Goal: Information Seeking & Learning: Check status

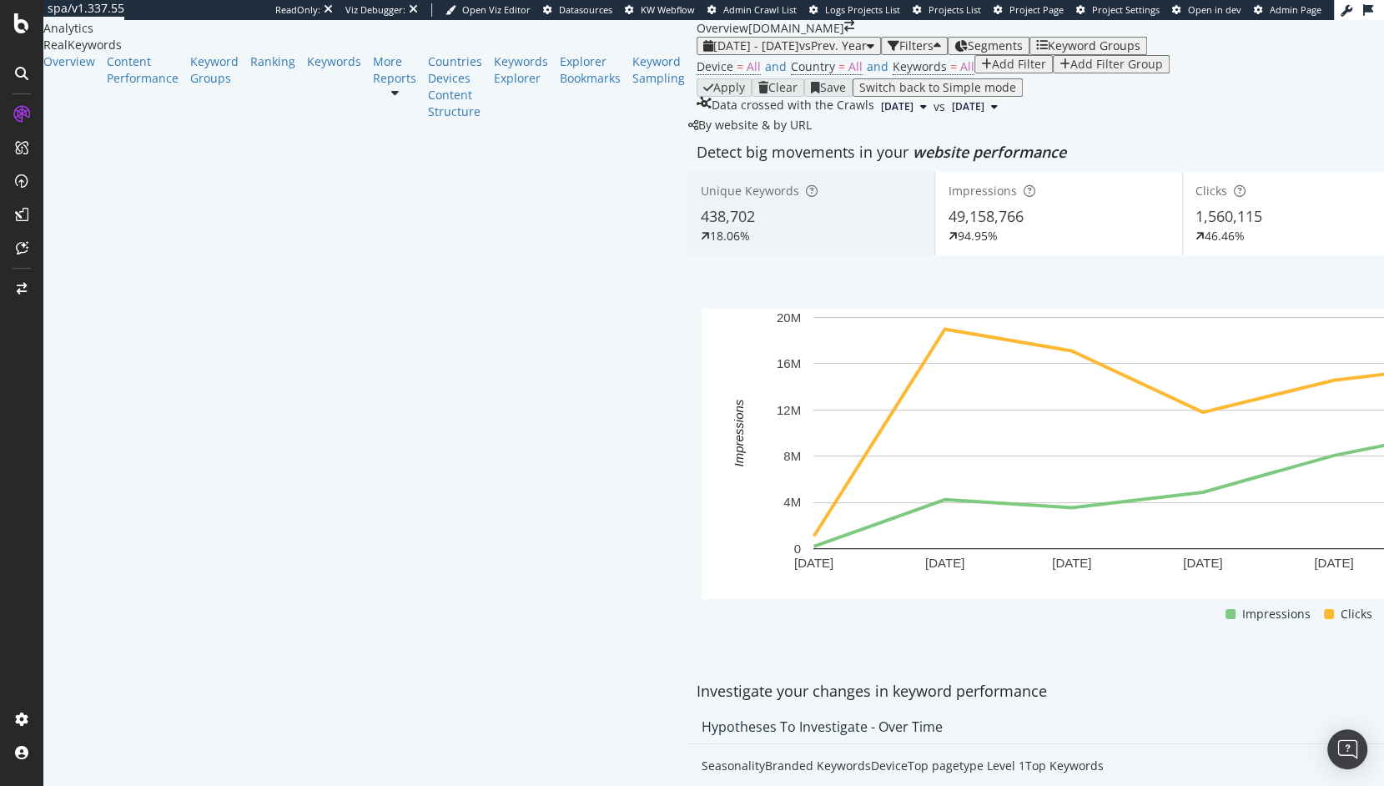
click at [1171, 55] on div "[DATE] - [DATE] vs Prev. Year Filters Segments Keyword Groups" at bounding box center [1306, 46] width 1218 height 18
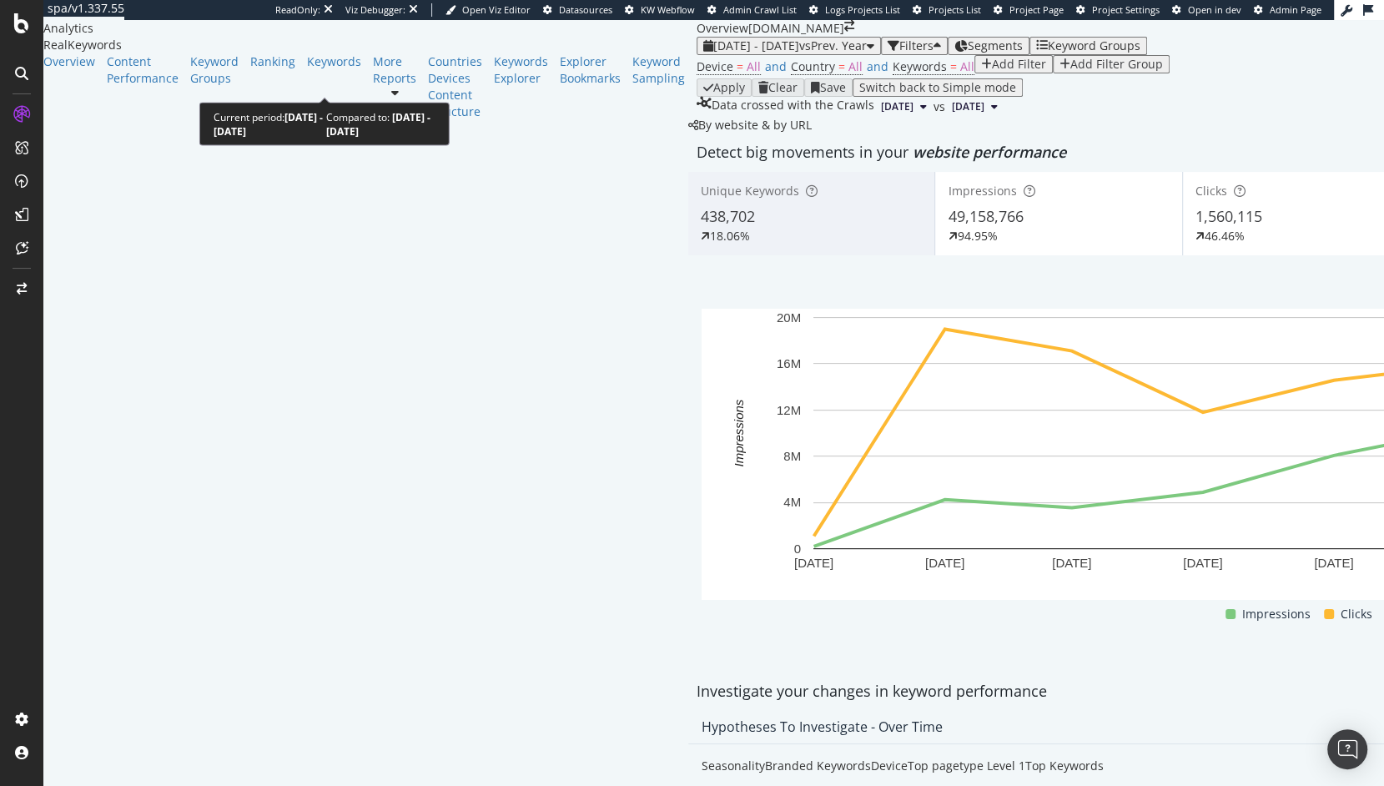
click at [713, 53] on span "[DATE] - [DATE]" at bounding box center [756, 46] width 86 height 16
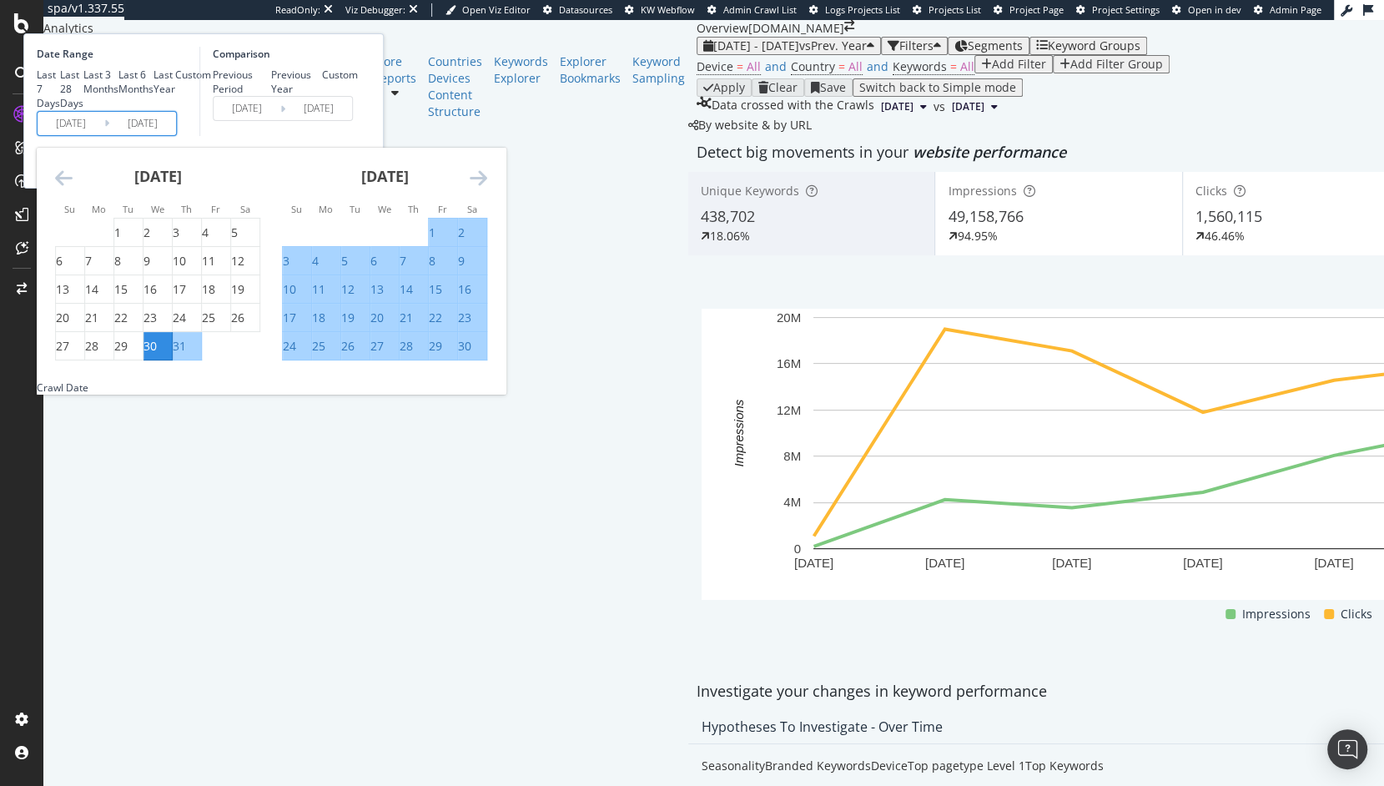
click at [104, 135] on input "[DATE]" at bounding box center [71, 123] width 67 height 23
click at [73, 188] on icon "Move backward to switch to the previous month." at bounding box center [64, 178] width 18 height 20
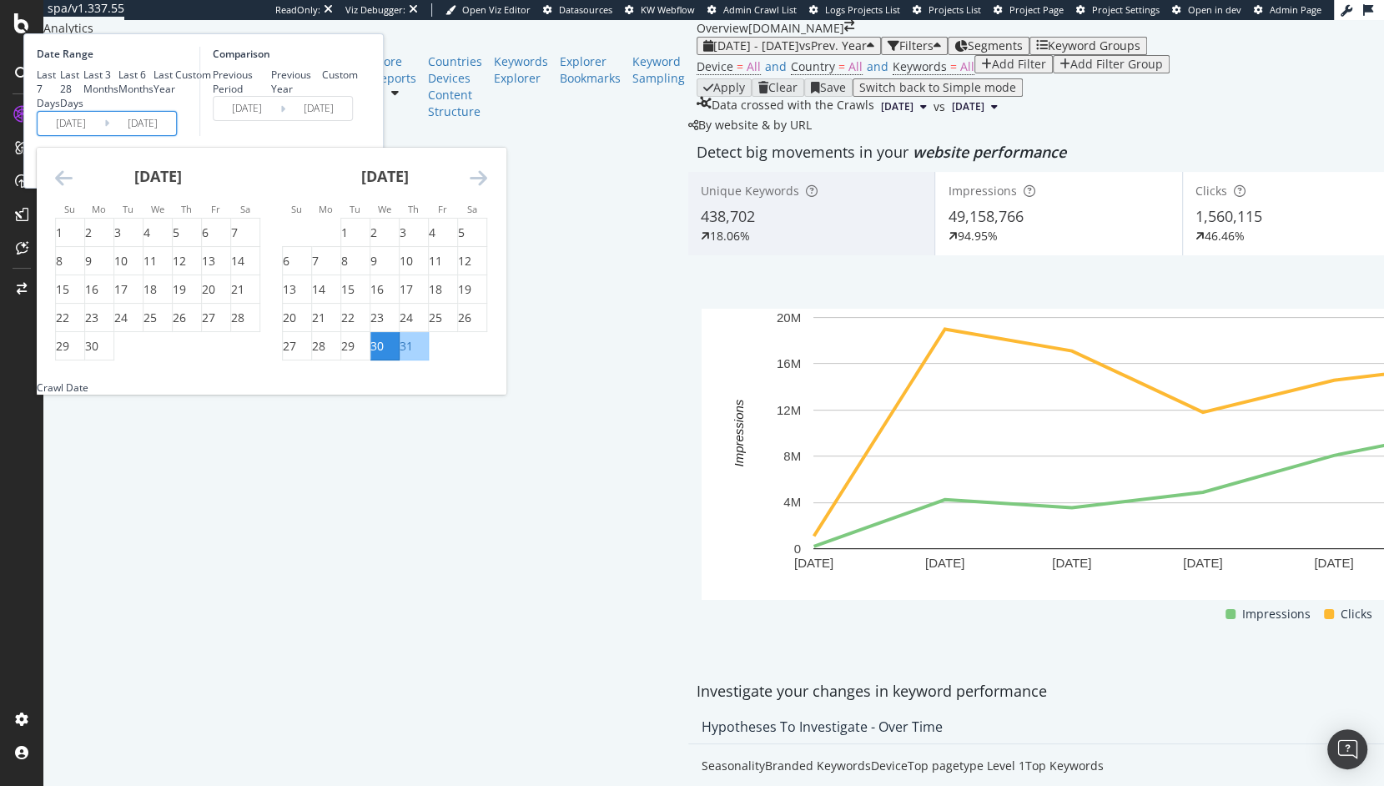
click at [73, 188] on icon "Move backward to switch to the previous month." at bounding box center [64, 178] width 18 height 20
click at [487, 188] on icon "Move forward to switch to the next month." at bounding box center [479, 178] width 18 height 20
click at [260, 219] on div "[DATE]" at bounding box center [157, 183] width 205 height 71
click at [73, 188] on icon "Move backward to switch to the previous month." at bounding box center [64, 178] width 18 height 20
click at [179, 241] on div "1" at bounding box center [176, 232] width 7 height 17
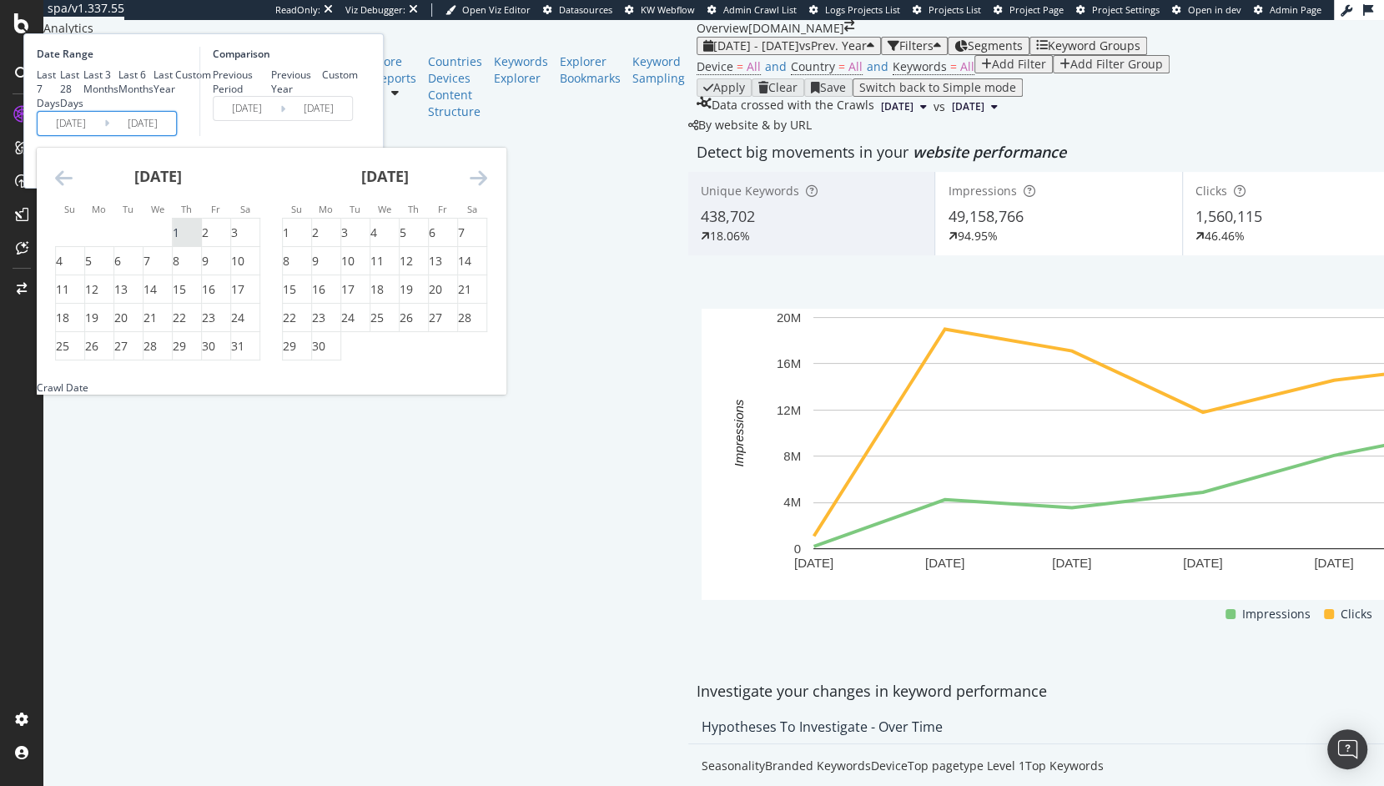
type input "[DATE]"
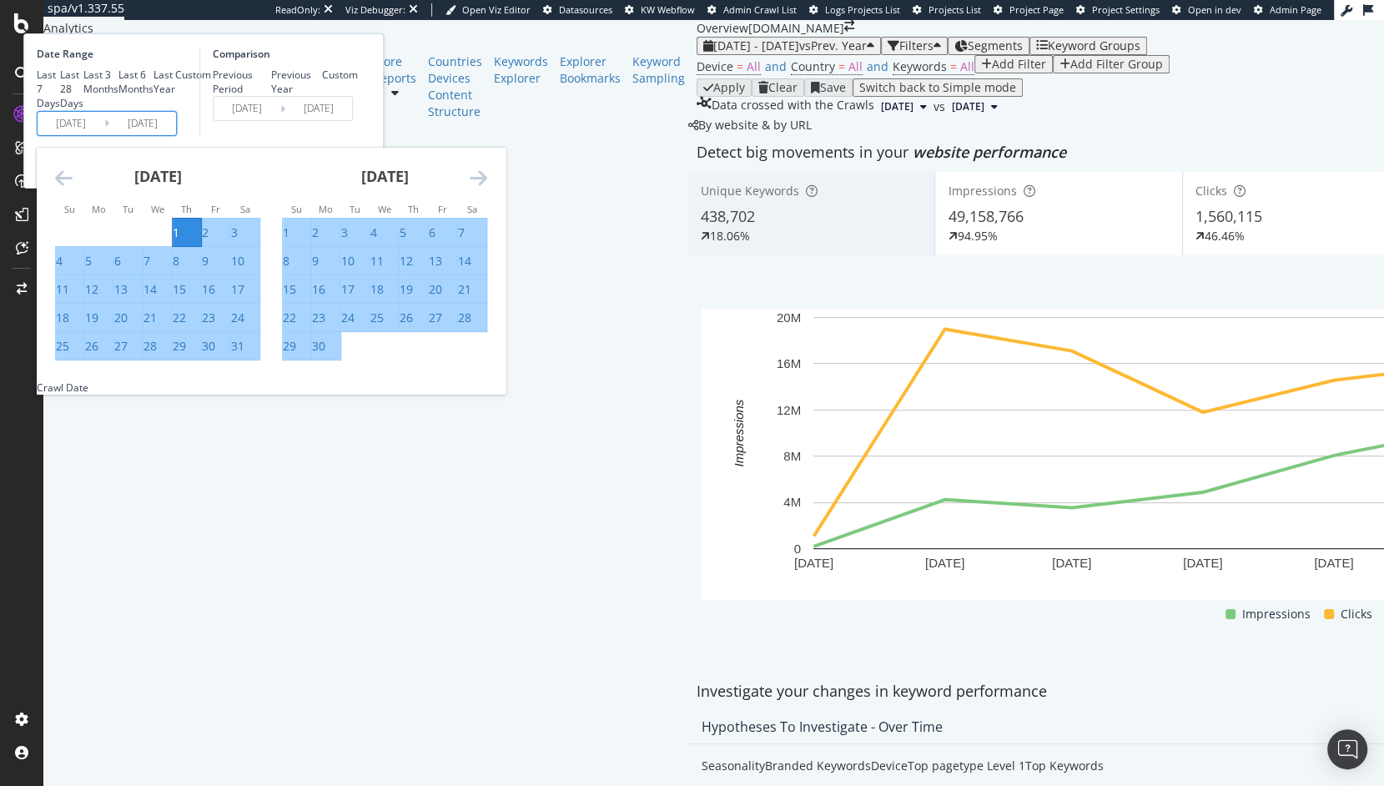
click at [487, 188] on icon "Move forward to switch to the next month." at bounding box center [479, 178] width 18 height 20
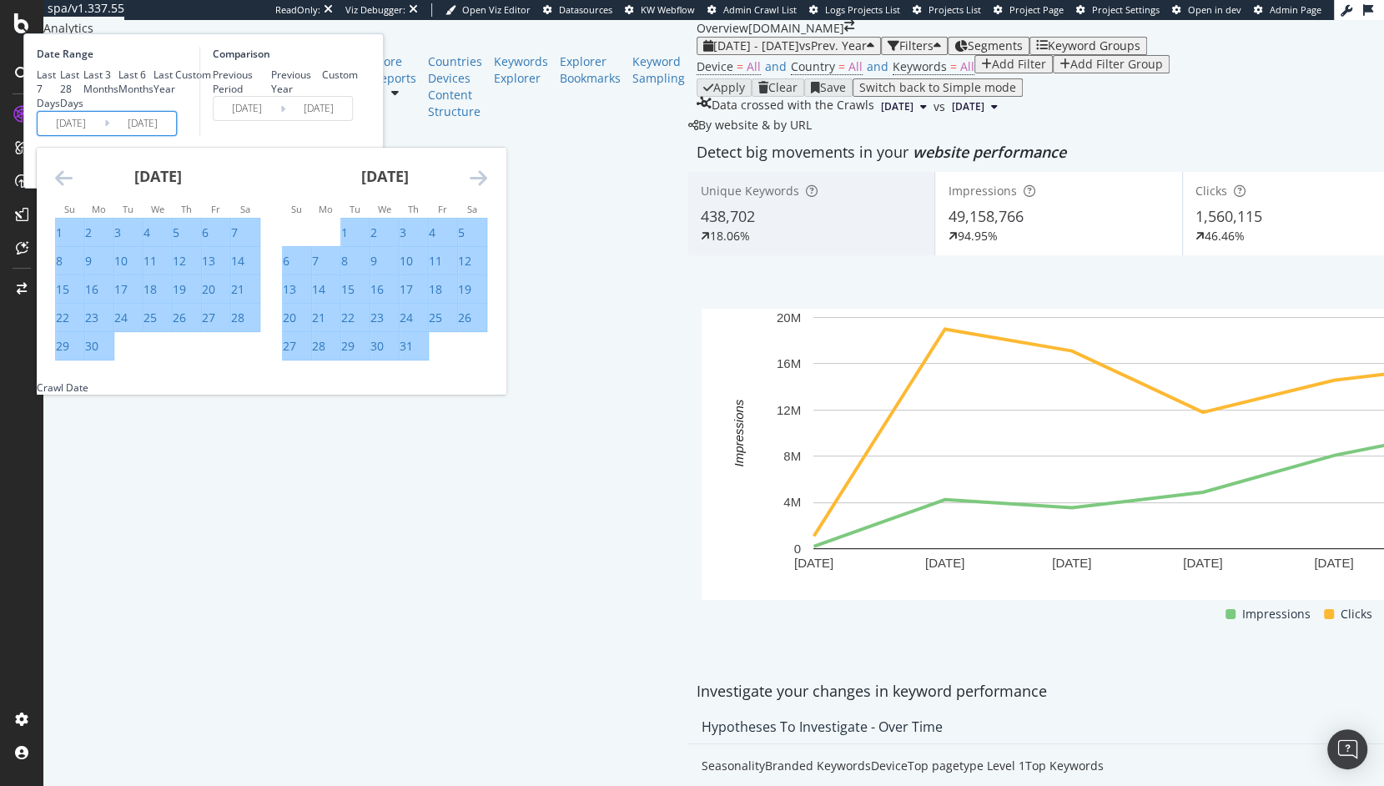
click at [487, 188] on icon "Move forward to switch to the next month." at bounding box center [479, 178] width 18 height 20
click at [186, 355] on div "31" at bounding box center [179, 346] width 13 height 17
type input "[DATE]"
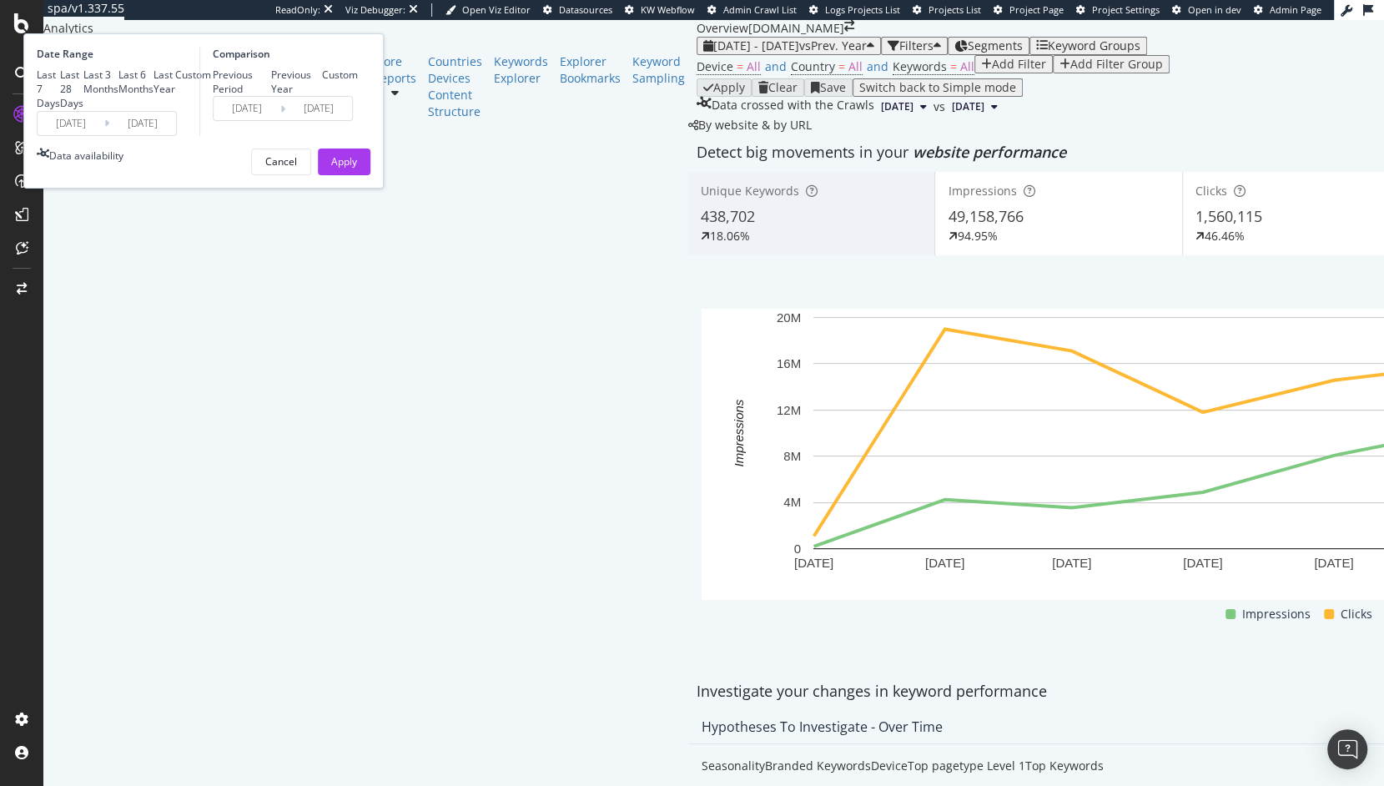
click at [176, 135] on input "[DATE]" at bounding box center [142, 123] width 67 height 23
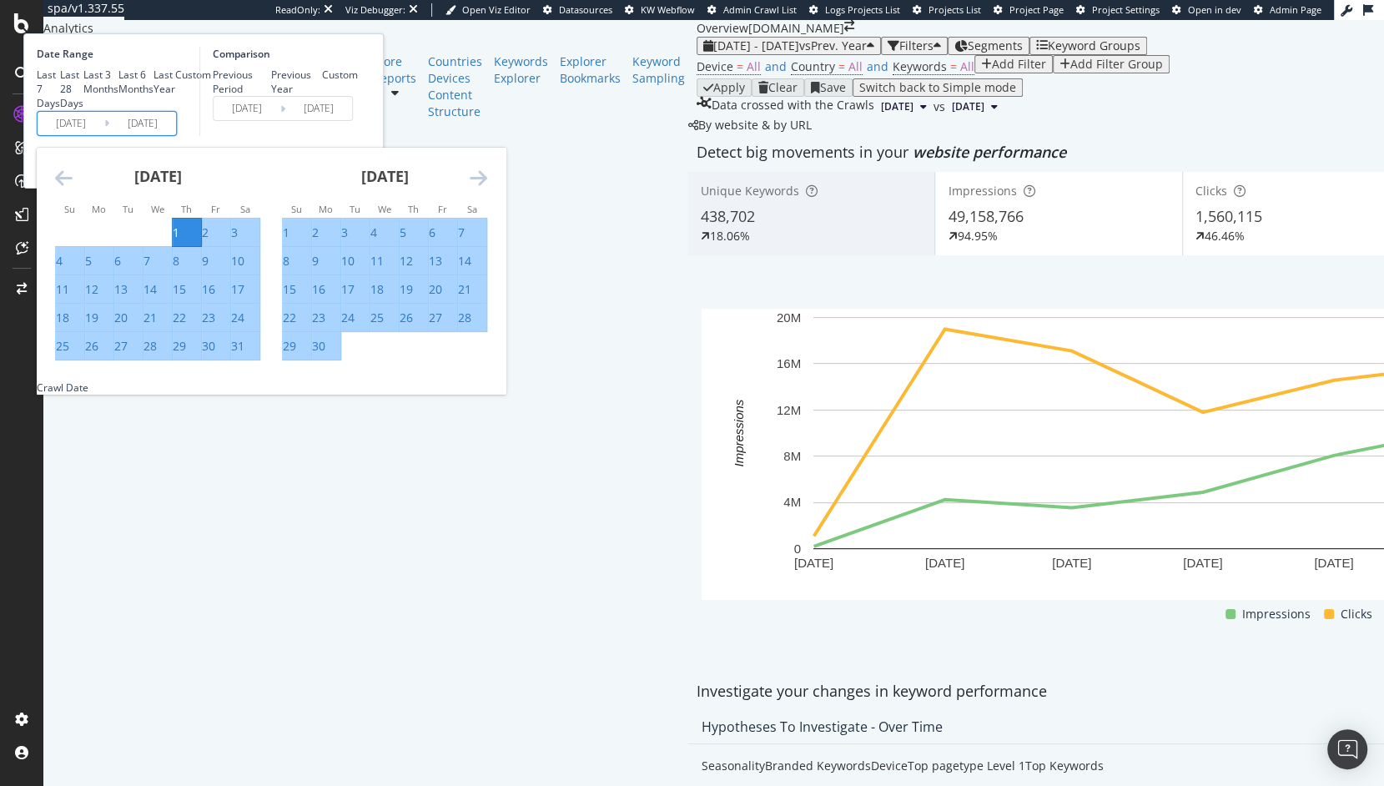
click at [104, 135] on input "[DATE]" at bounding box center [71, 123] width 67 height 23
click at [487, 188] on icon "Move forward to switch to the next month." at bounding box center [479, 178] width 18 height 20
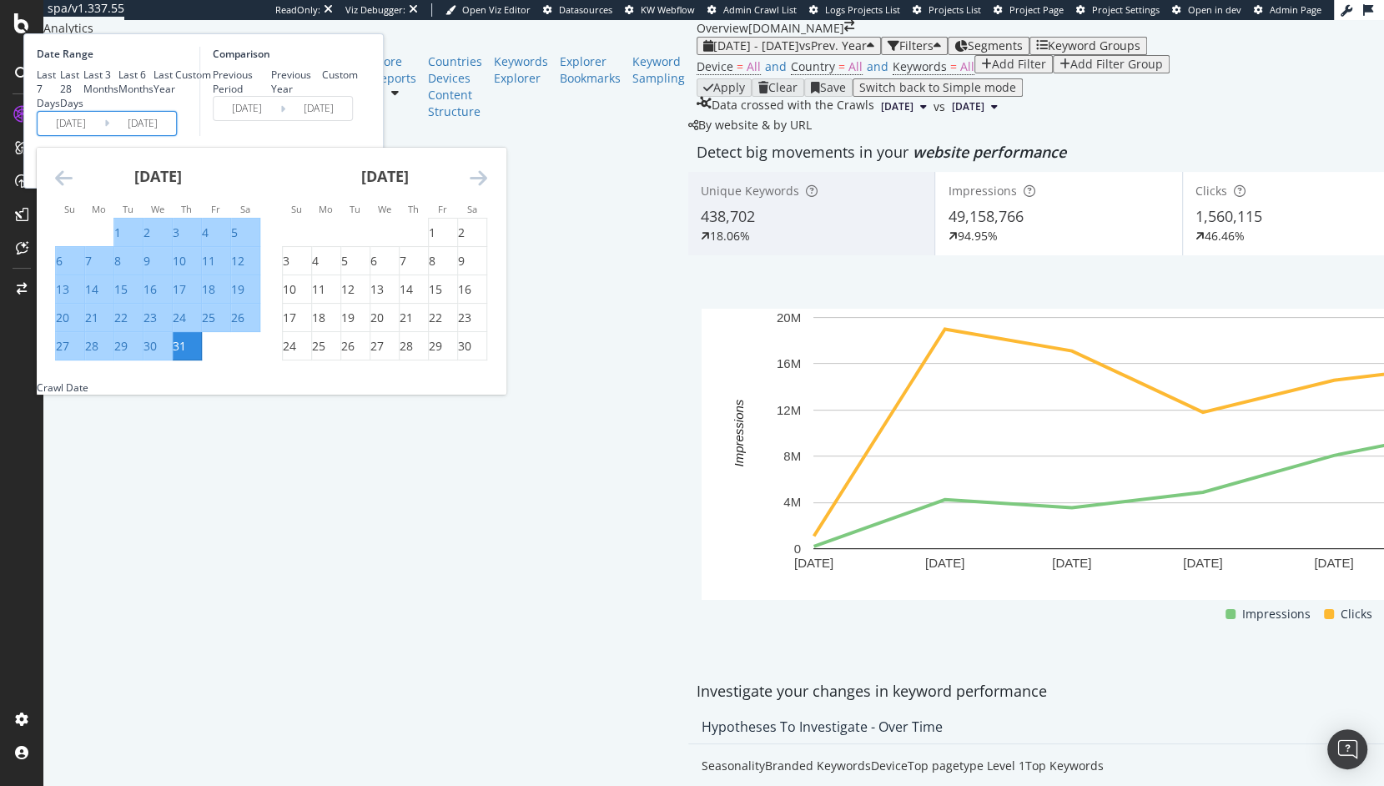
click at [487, 188] on icon "Move forward to switch to the next month." at bounding box center [479, 178] width 18 height 20
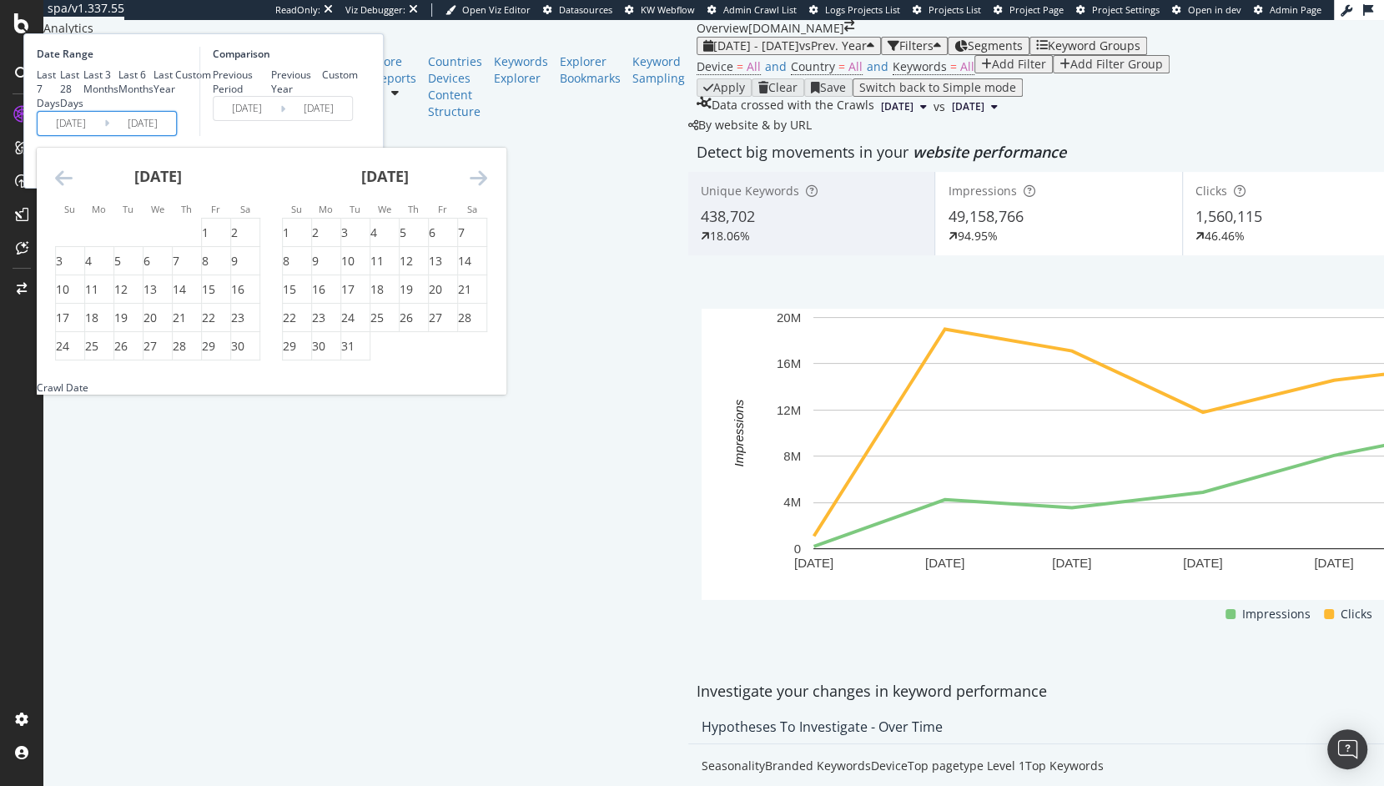
click at [487, 188] on icon "Move forward to switch to the next month." at bounding box center [479, 178] width 18 height 20
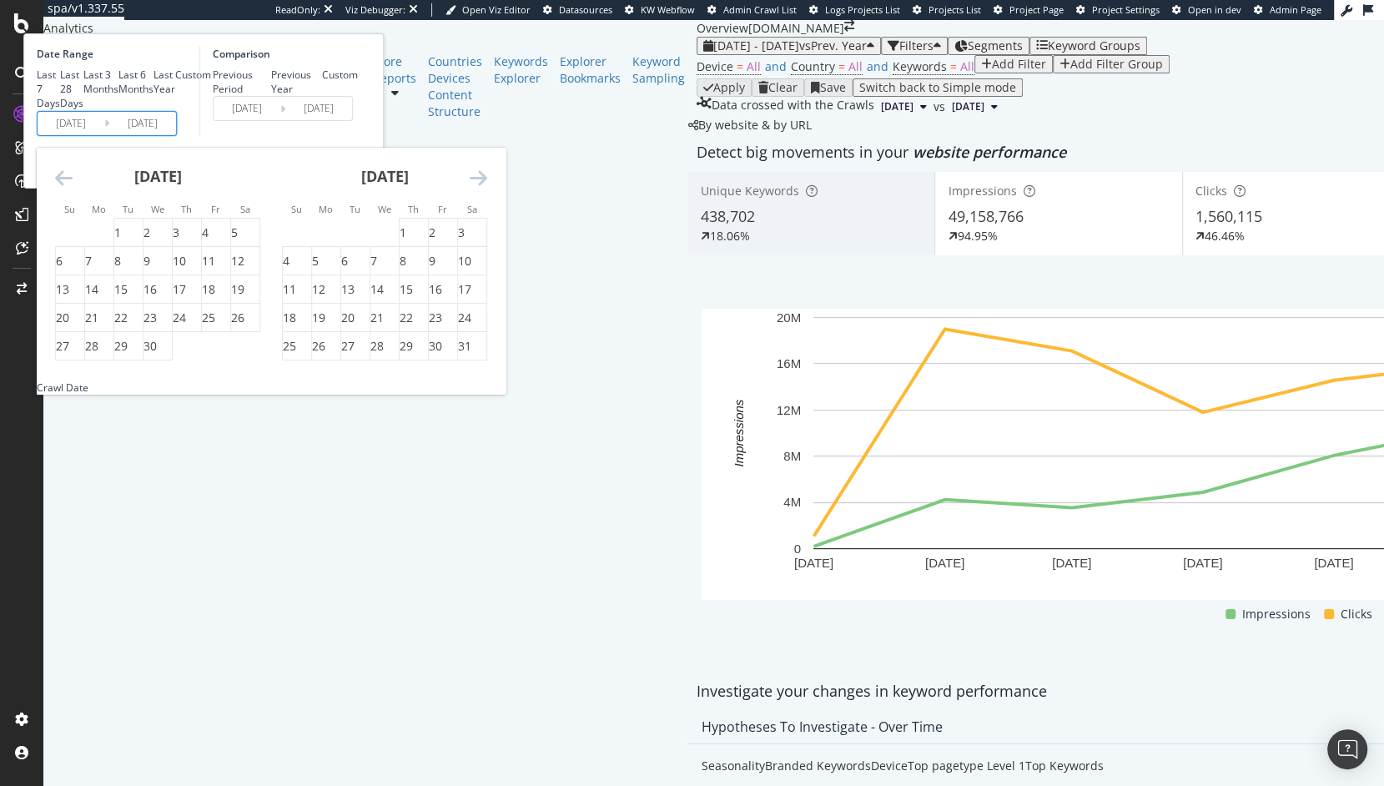
click at [487, 188] on icon "Move forward to switch to the next month." at bounding box center [479, 178] width 18 height 20
click at [240, 330] on div "[DATE] 1 2 3 4 5 6 7 8 9 10 11 12 13 14 15 16 17 18 19 20 21 22 23 24 25 26 27 …" at bounding box center [271, 264] width 469 height 233
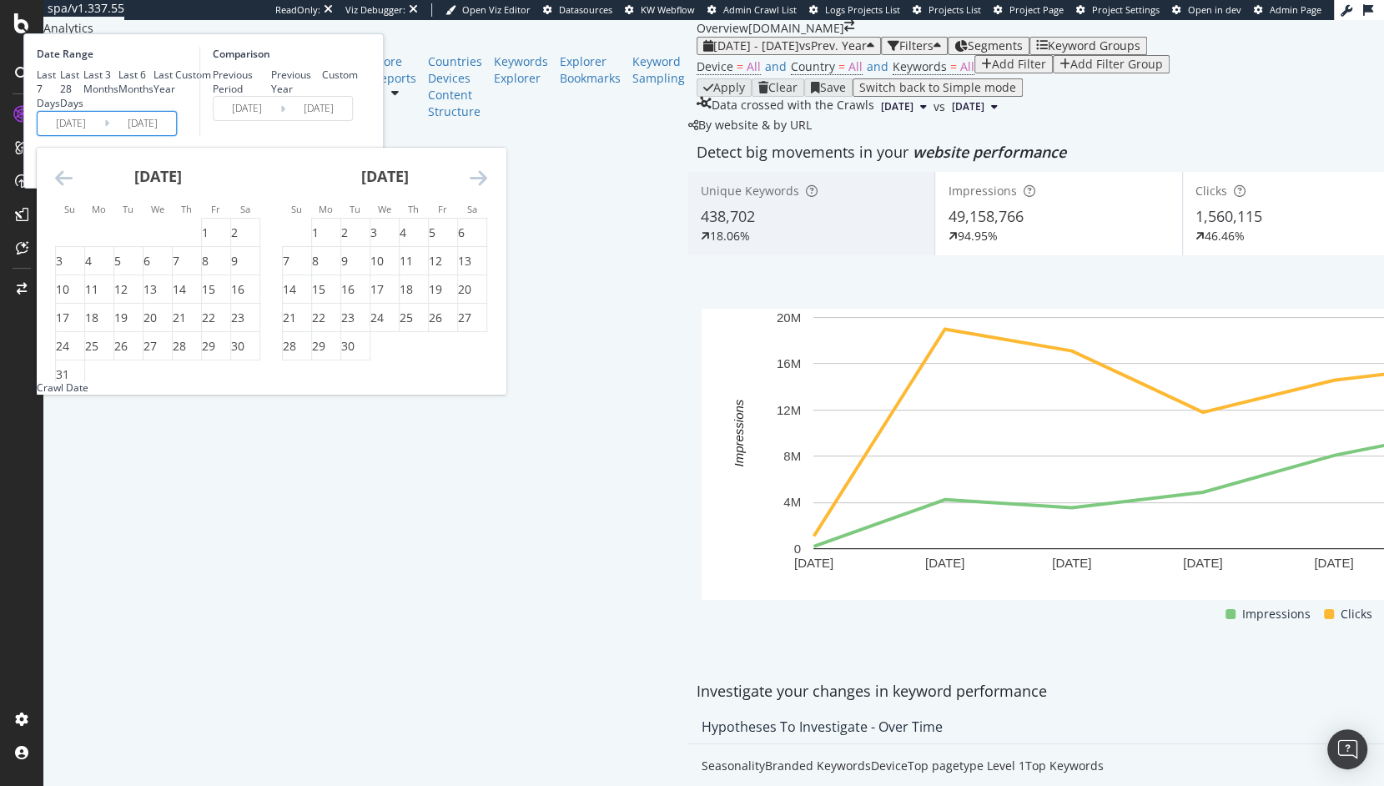
click at [73, 188] on icon "Move backward to switch to the previous month." at bounding box center [64, 178] width 18 height 20
click at [435, 241] on div "1" at bounding box center [432, 232] width 7 height 17
type input "[DATE]"
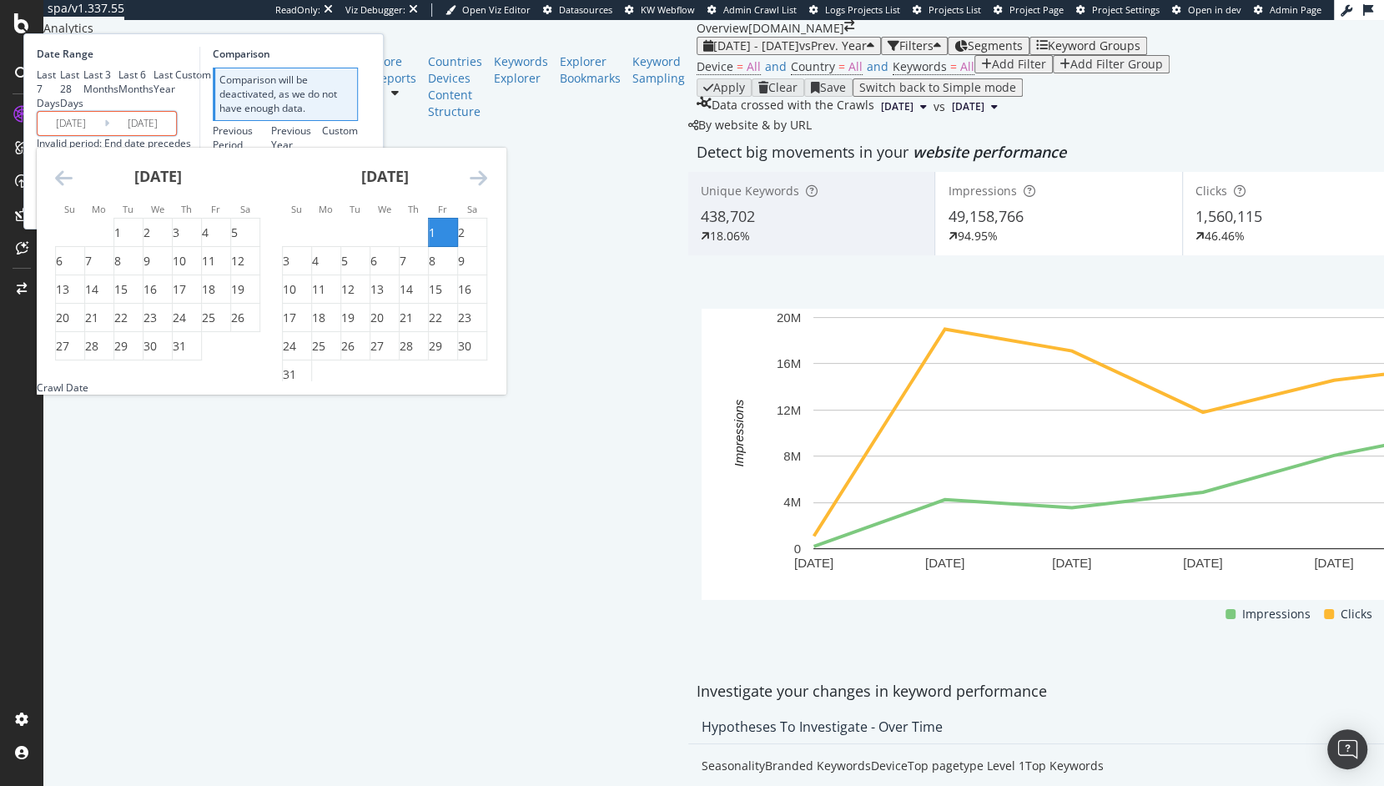
click at [487, 188] on icon "Move forward to switch to the next month." at bounding box center [479, 178] width 18 height 20
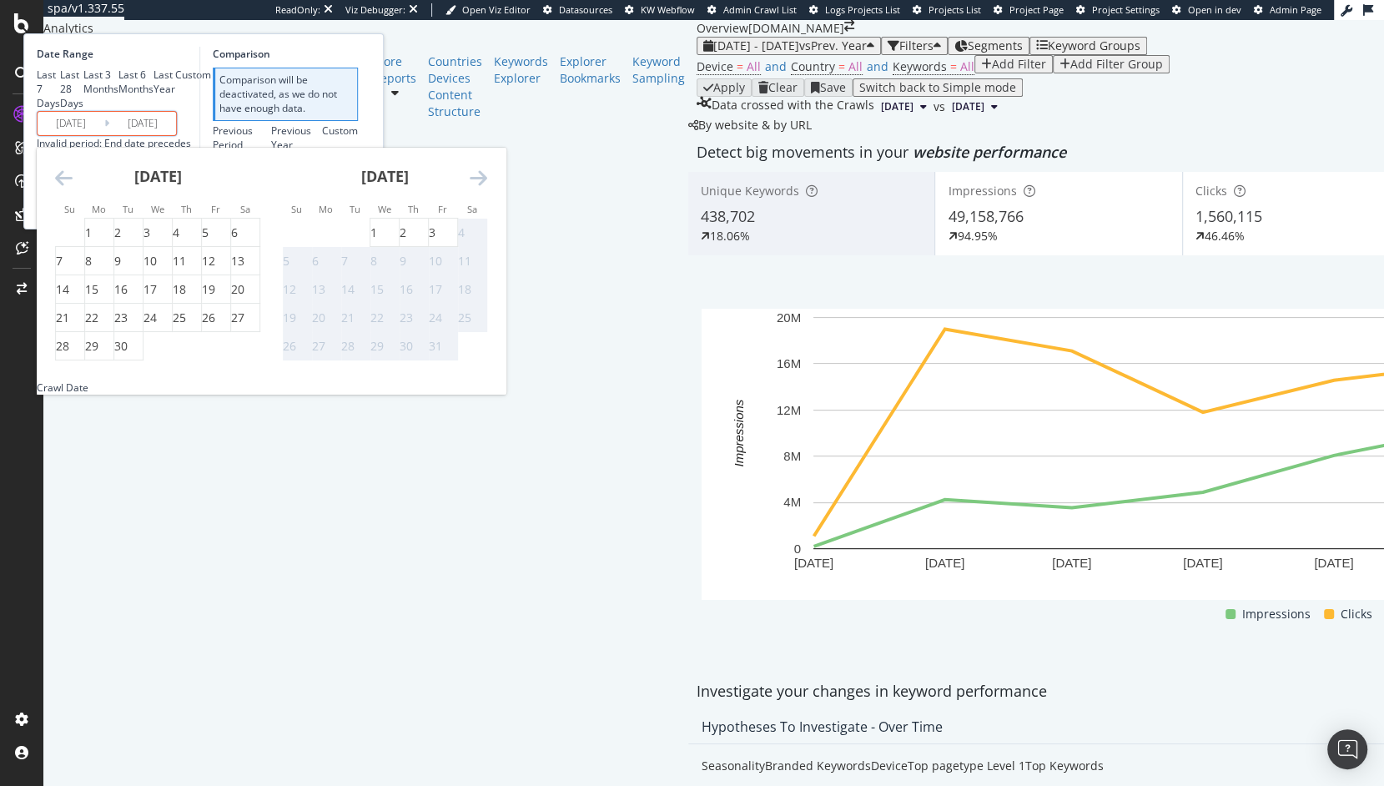
click at [257, 320] on div "[DATE] 1 2 3 4 5 6 7 8 9 10 11 12 13 14 15 16 17 18 19 20 21 22 23 24 25 26 27 …" at bounding box center [271, 264] width 469 height 233
click at [73, 188] on icon "Move backward to switch to the previous month." at bounding box center [64, 178] width 18 height 20
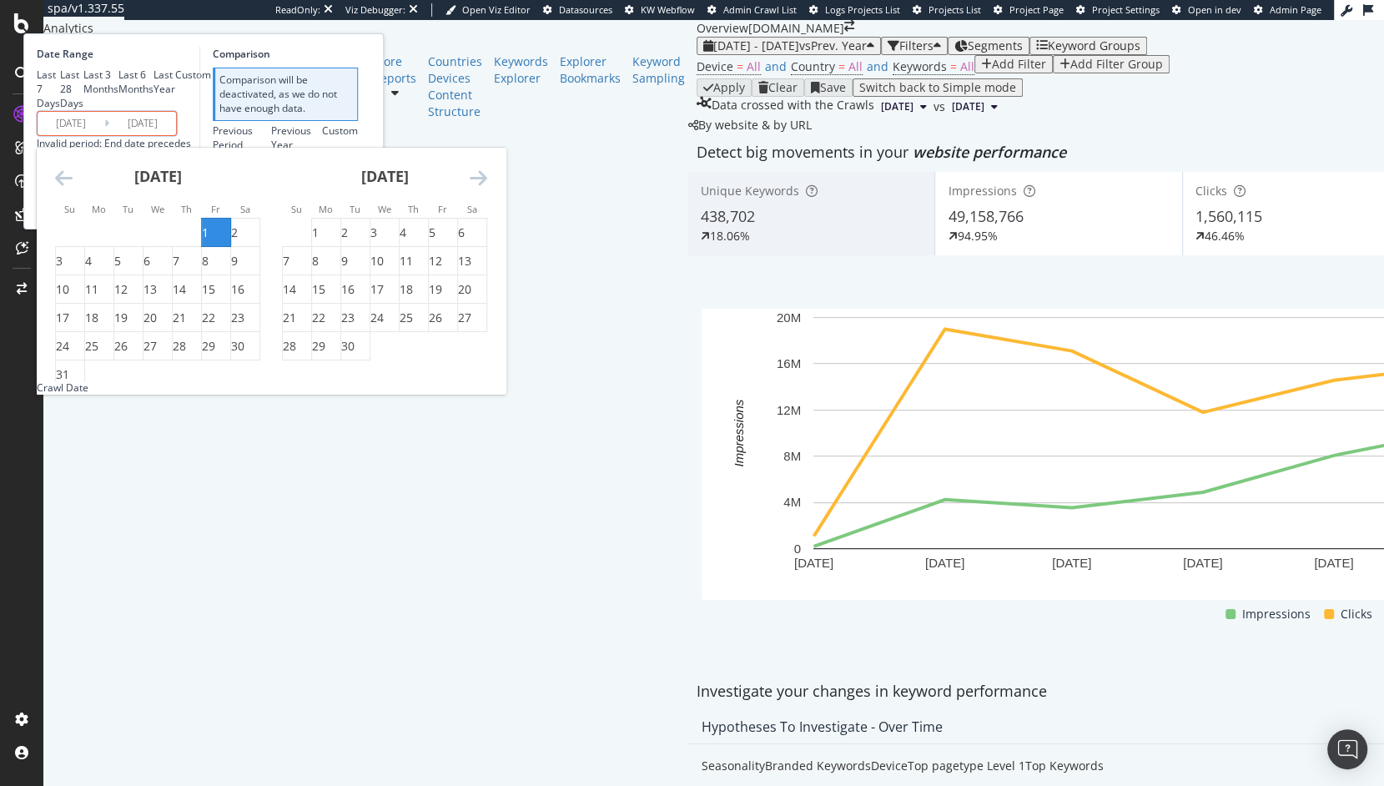
click at [73, 188] on icon "Move backward to switch to the previous month." at bounding box center [64, 178] width 18 height 20
click at [121, 241] on div "1" at bounding box center [117, 232] width 7 height 17
type input "[DATE]"
click at [487, 188] on icon "Move forward to switch to the next month." at bounding box center [479, 178] width 18 height 20
click at [355, 355] on div "30" at bounding box center [347, 346] width 13 height 17
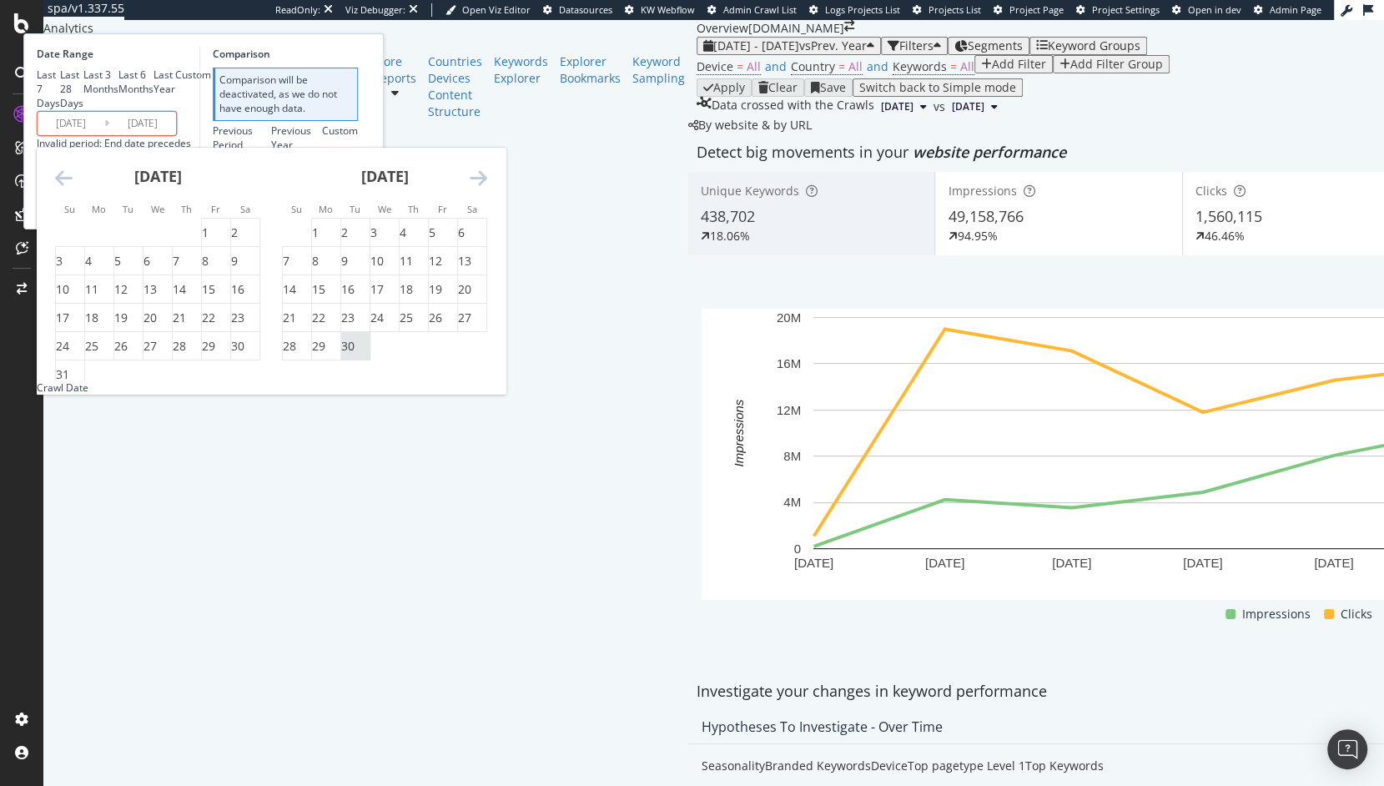
type input "[DATE]"
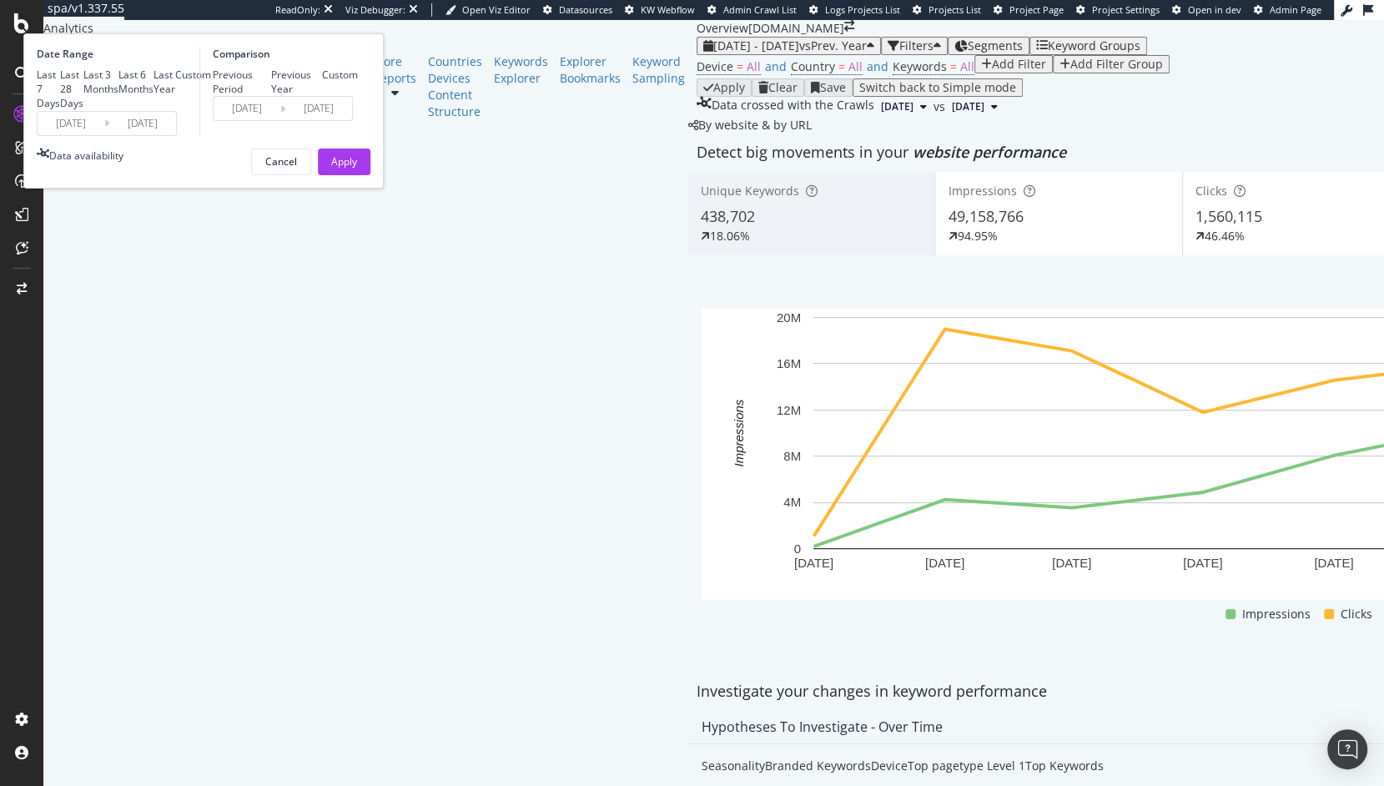
click at [323, 96] on div "Previous Year" at bounding box center [297, 82] width 52 height 28
type input "[DATE]"
click at [357, 169] on div "Apply" at bounding box center [344, 161] width 26 height 14
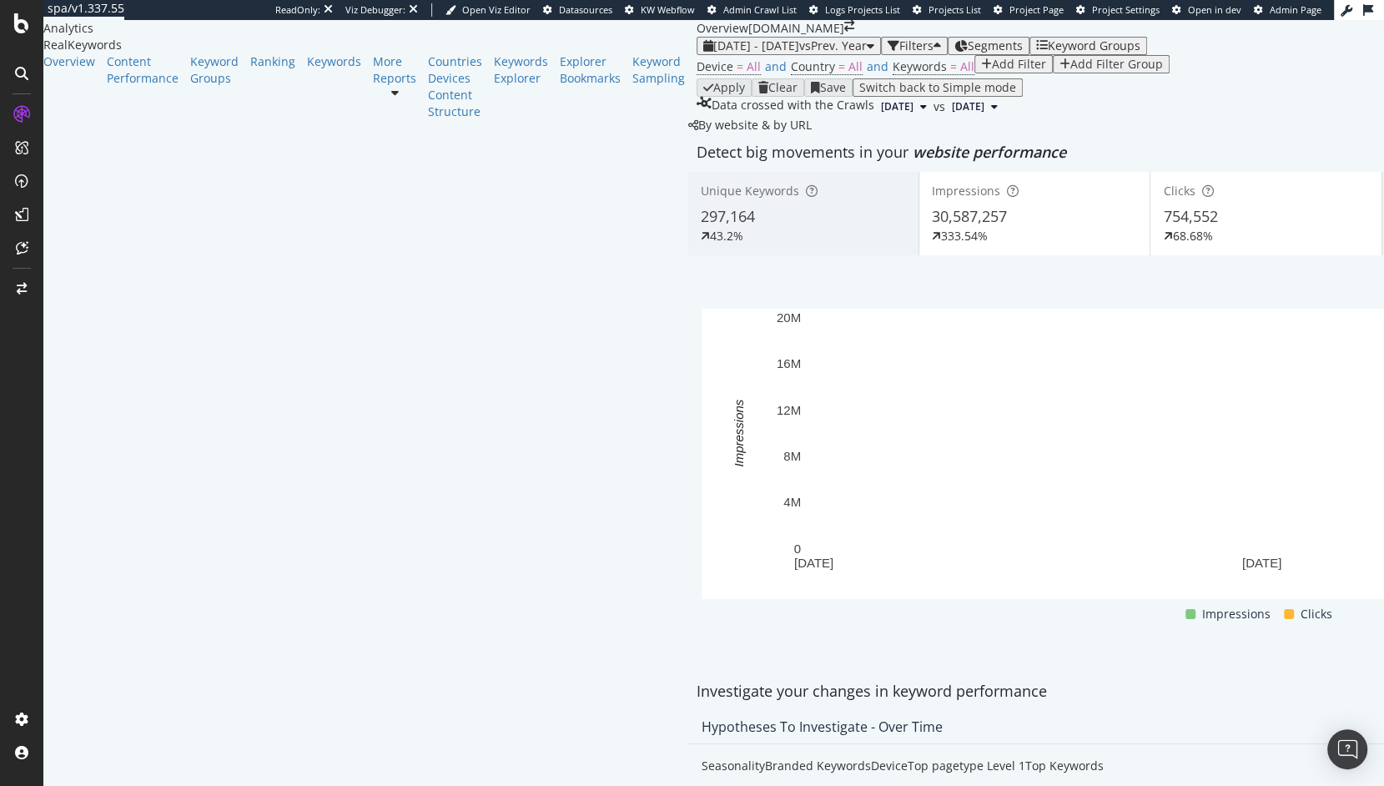
scroll to position [52, 0]
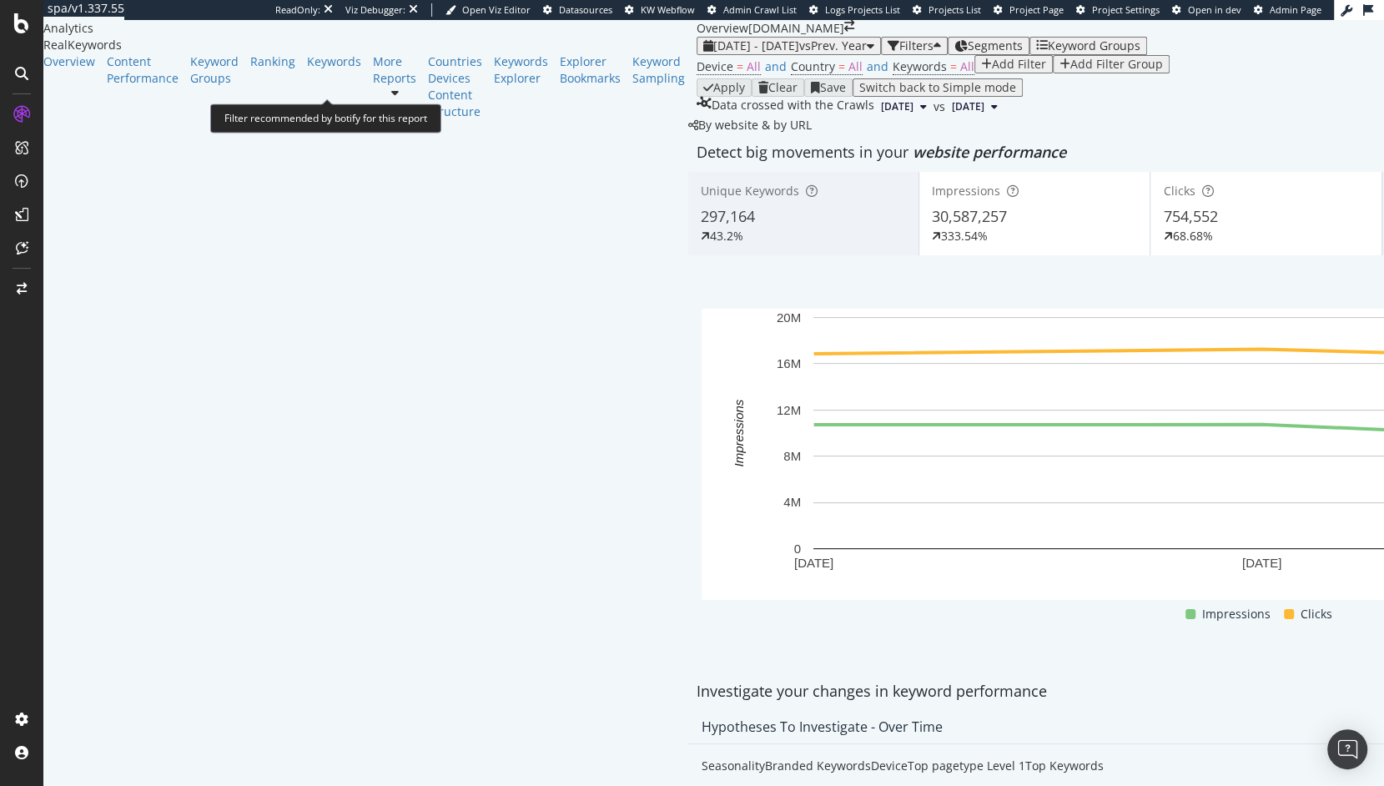
click at [697, 77] on span "Device = All and Country = All and Keywords = All" at bounding box center [836, 66] width 278 height 23
click at [950, 74] on span "=" at bounding box center [953, 66] width 7 height 16
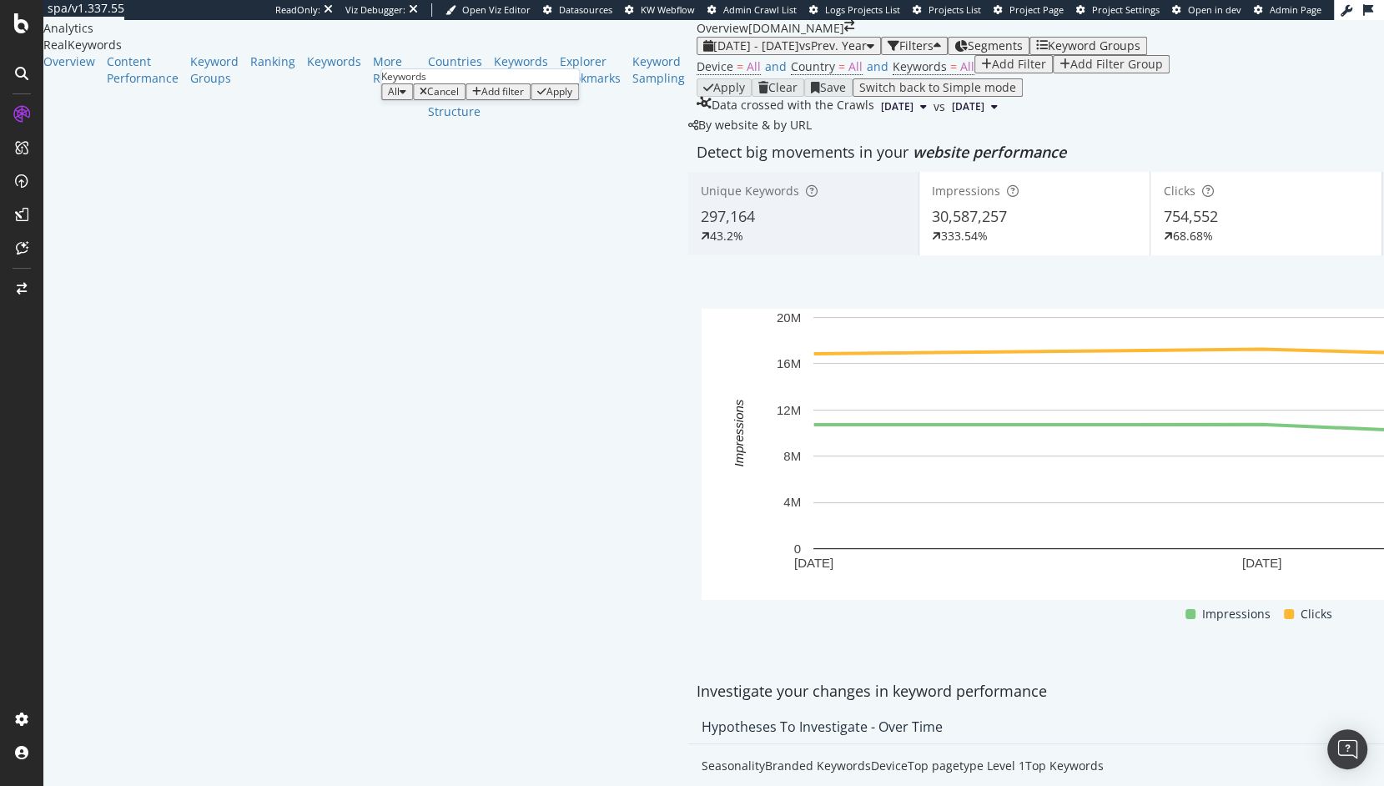
click at [406, 98] on div "All" at bounding box center [397, 92] width 18 height 12
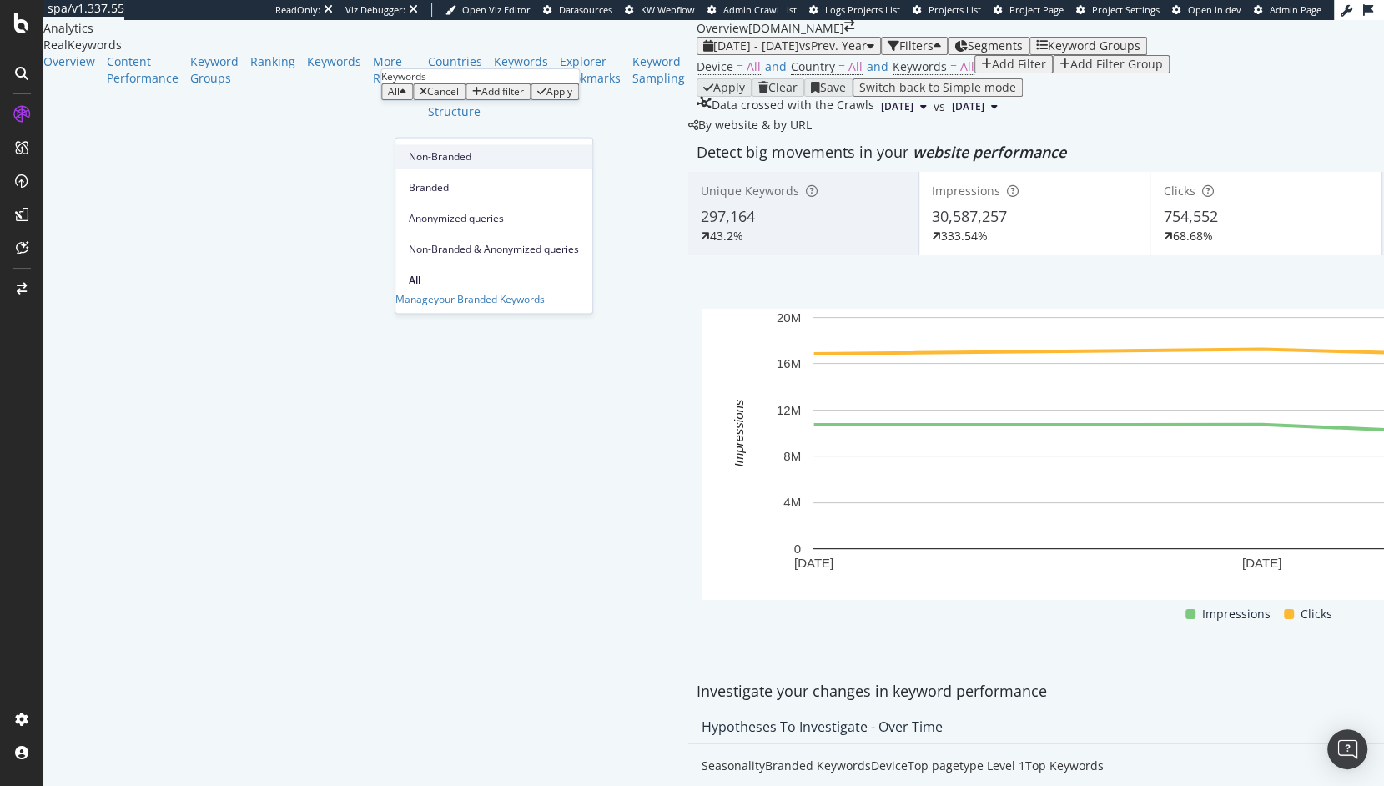
click at [435, 150] on span "Non-Branded" at bounding box center [494, 156] width 170 height 15
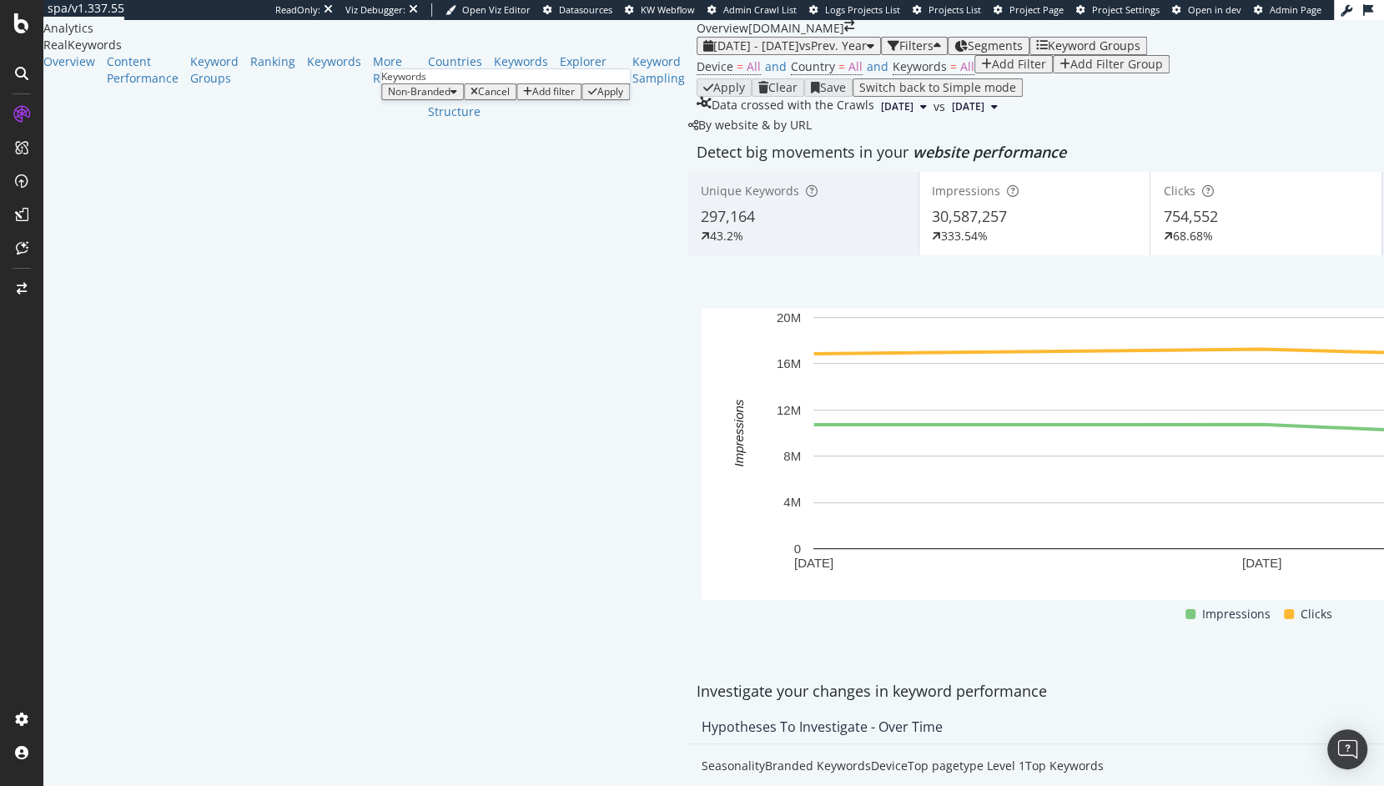
click at [597, 98] on div "Apply" at bounding box center [610, 92] width 26 height 12
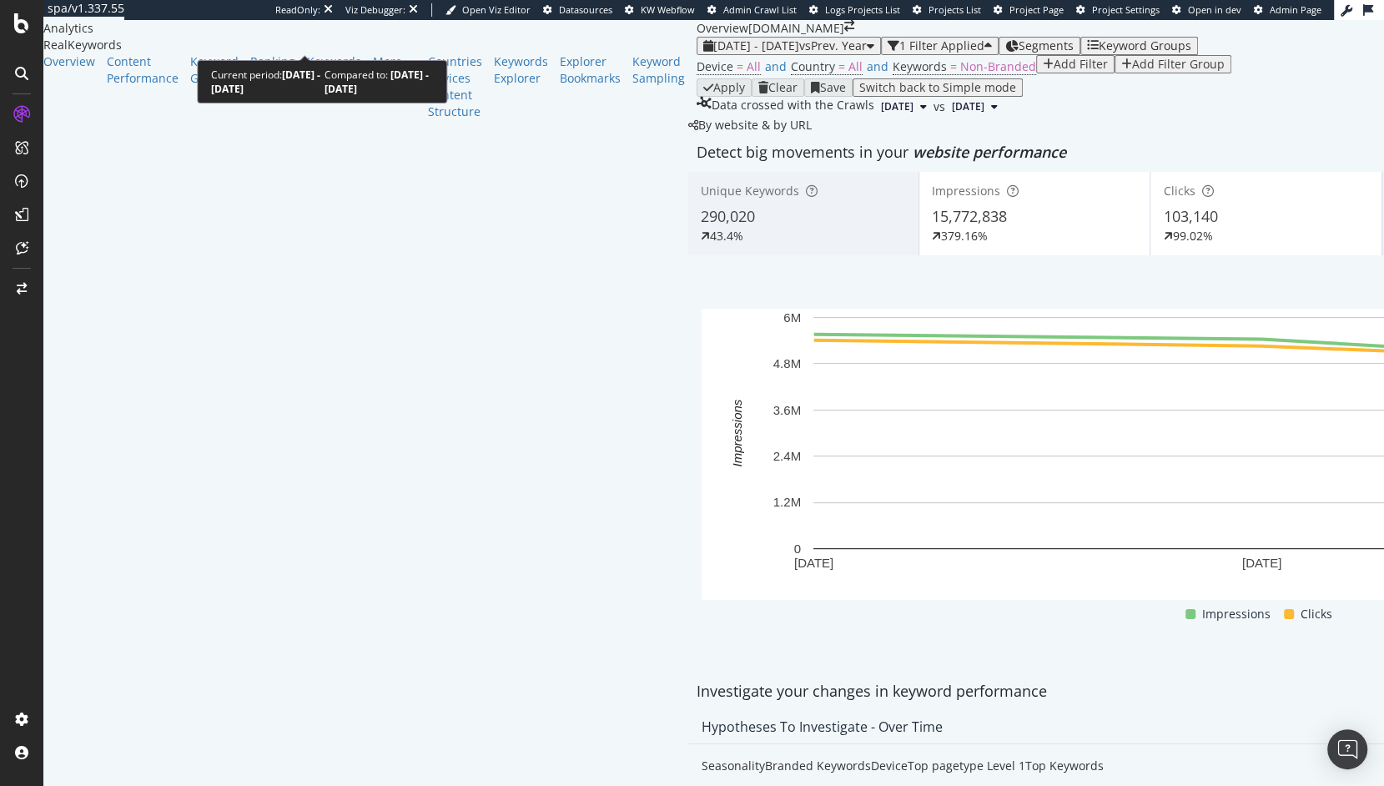
click at [703, 49] on div "[DATE] - [DATE] vs Prev. Year" at bounding box center [788, 45] width 171 height 13
click at [697, 78] on div "Device = All and Country = All and Keywords = Non-Branded Add Filter Add Filter…" at bounding box center [1266, 66] width 1138 height 23
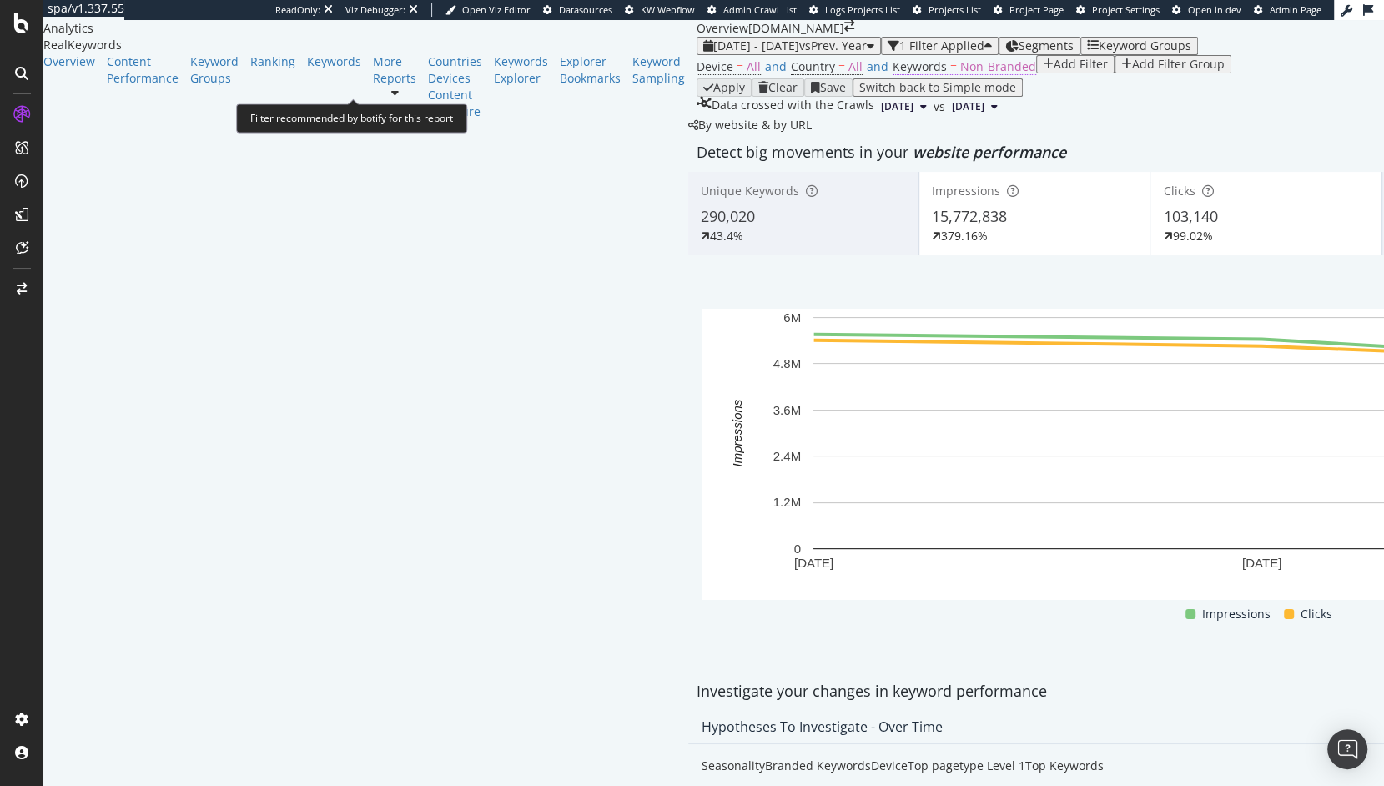
click at [960, 74] on span "Non-Branded" at bounding box center [998, 66] width 76 height 16
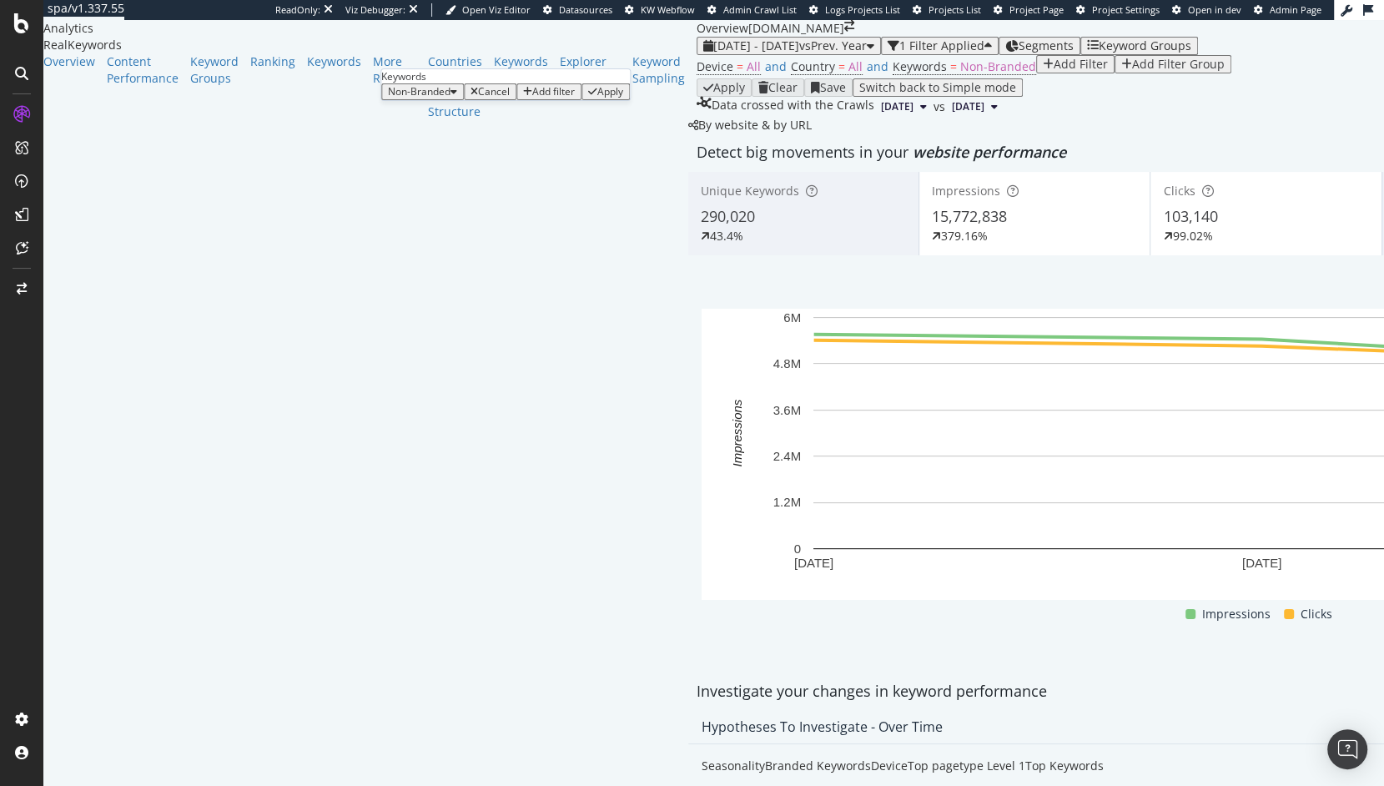
click at [457, 97] on icon "button" at bounding box center [454, 92] width 7 height 10
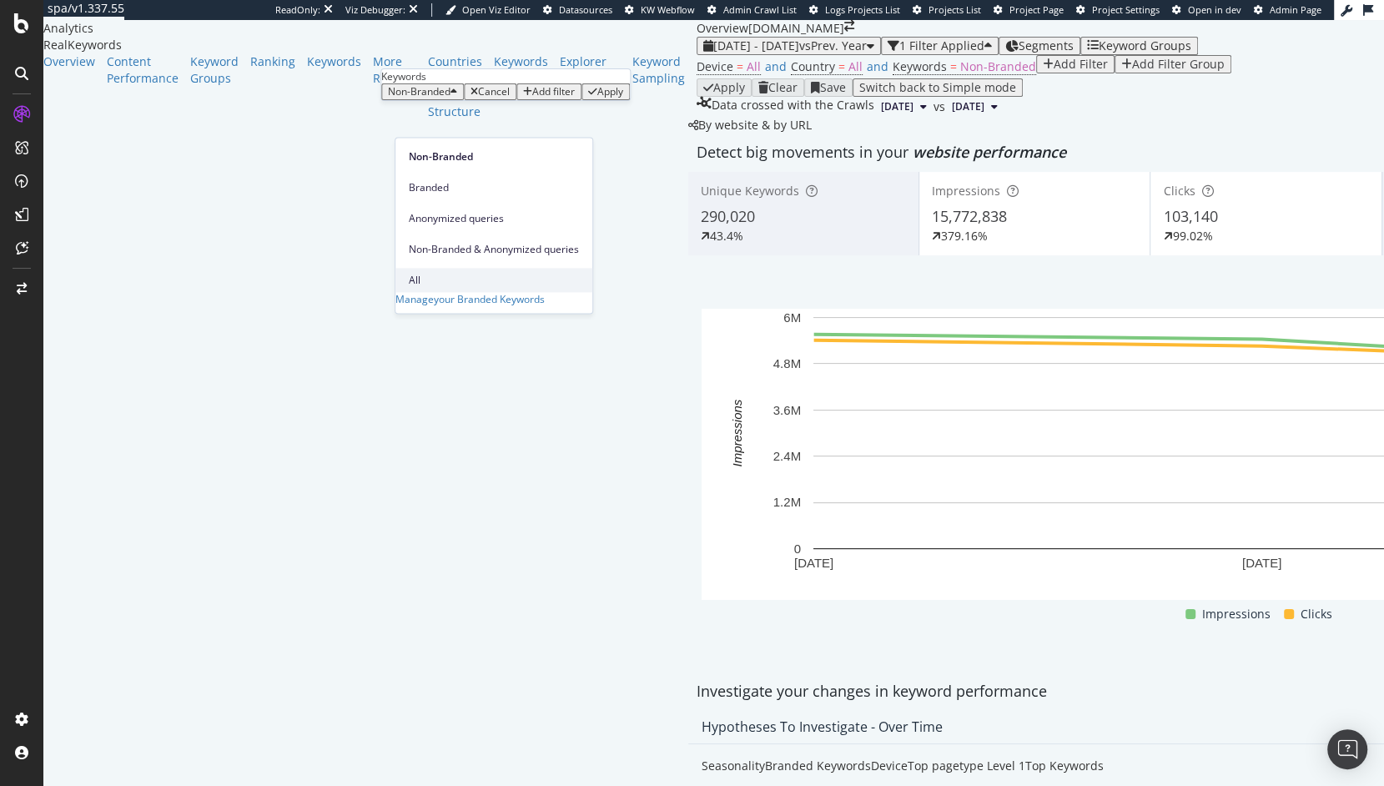
click at [457, 268] on div "All" at bounding box center [493, 280] width 197 height 24
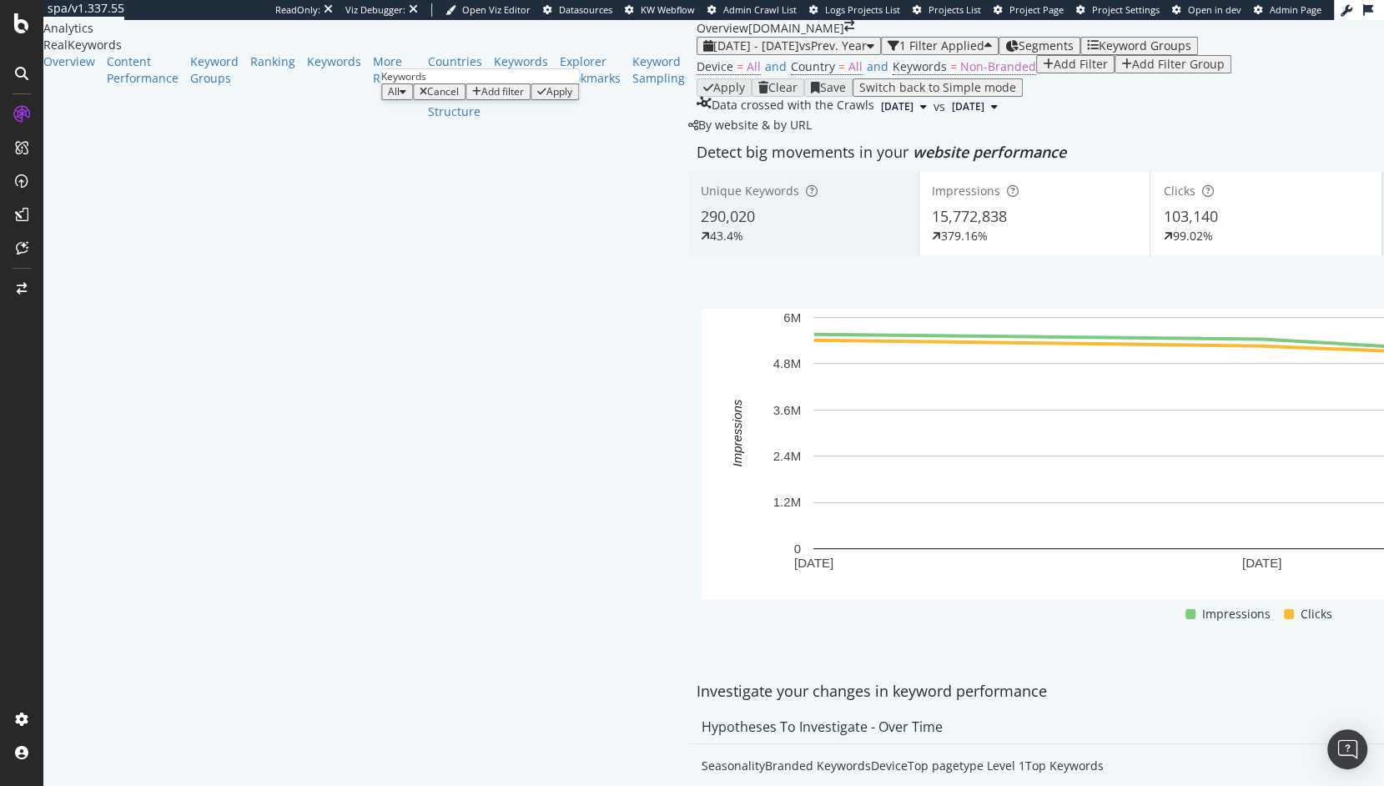
click at [570, 98] on div "Apply" at bounding box center [559, 92] width 26 height 12
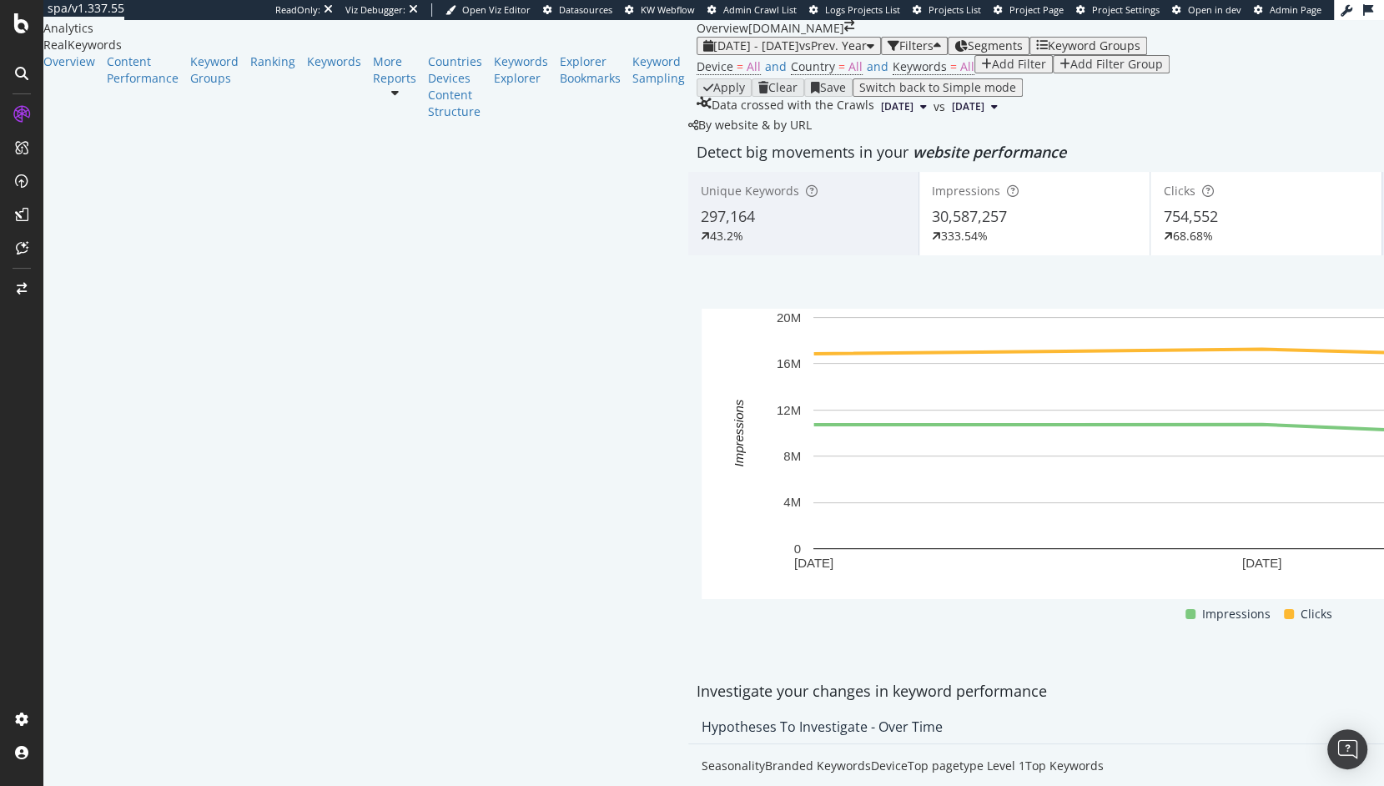
click at [701, 226] on span "297,164" at bounding box center [728, 216] width 54 height 20
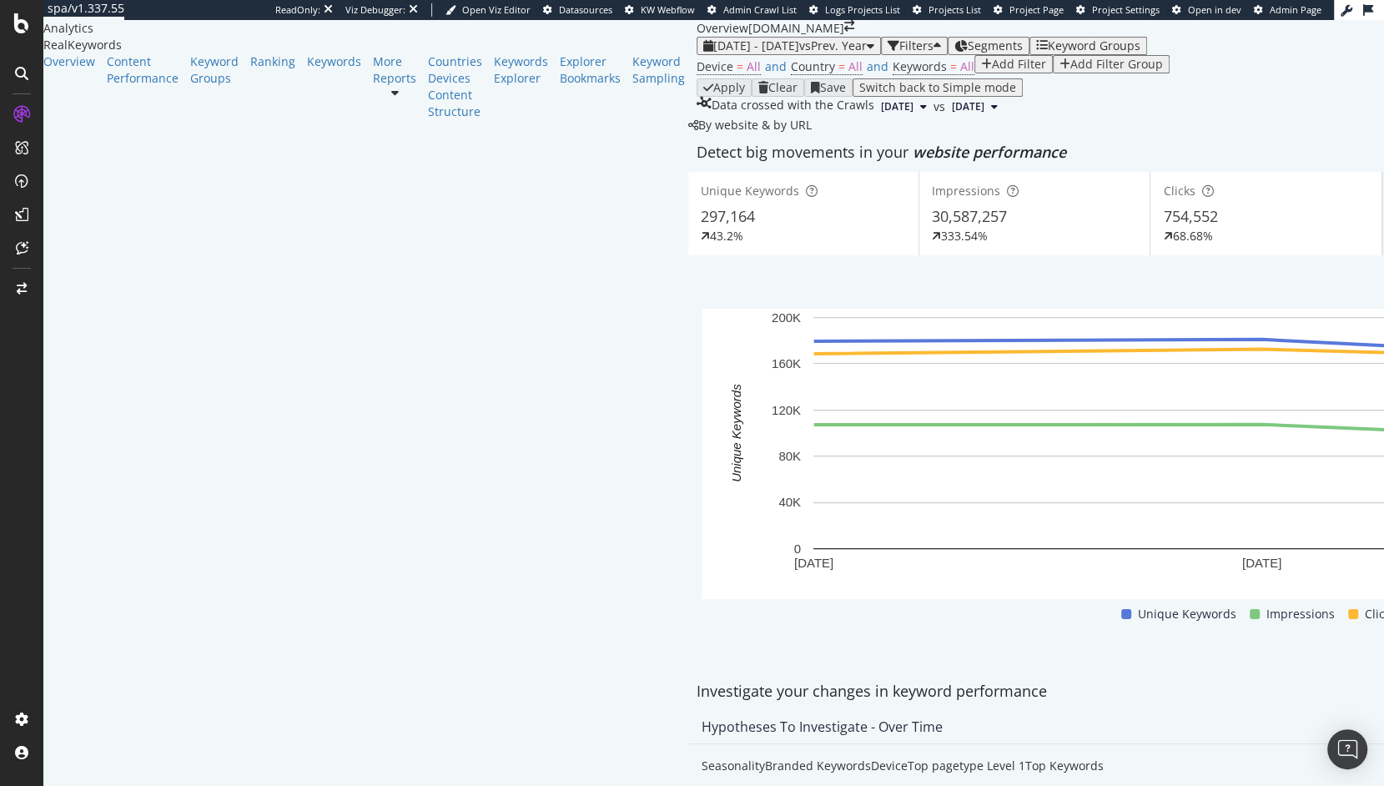
click at [932, 199] on span "Impressions" at bounding box center [966, 191] width 68 height 16
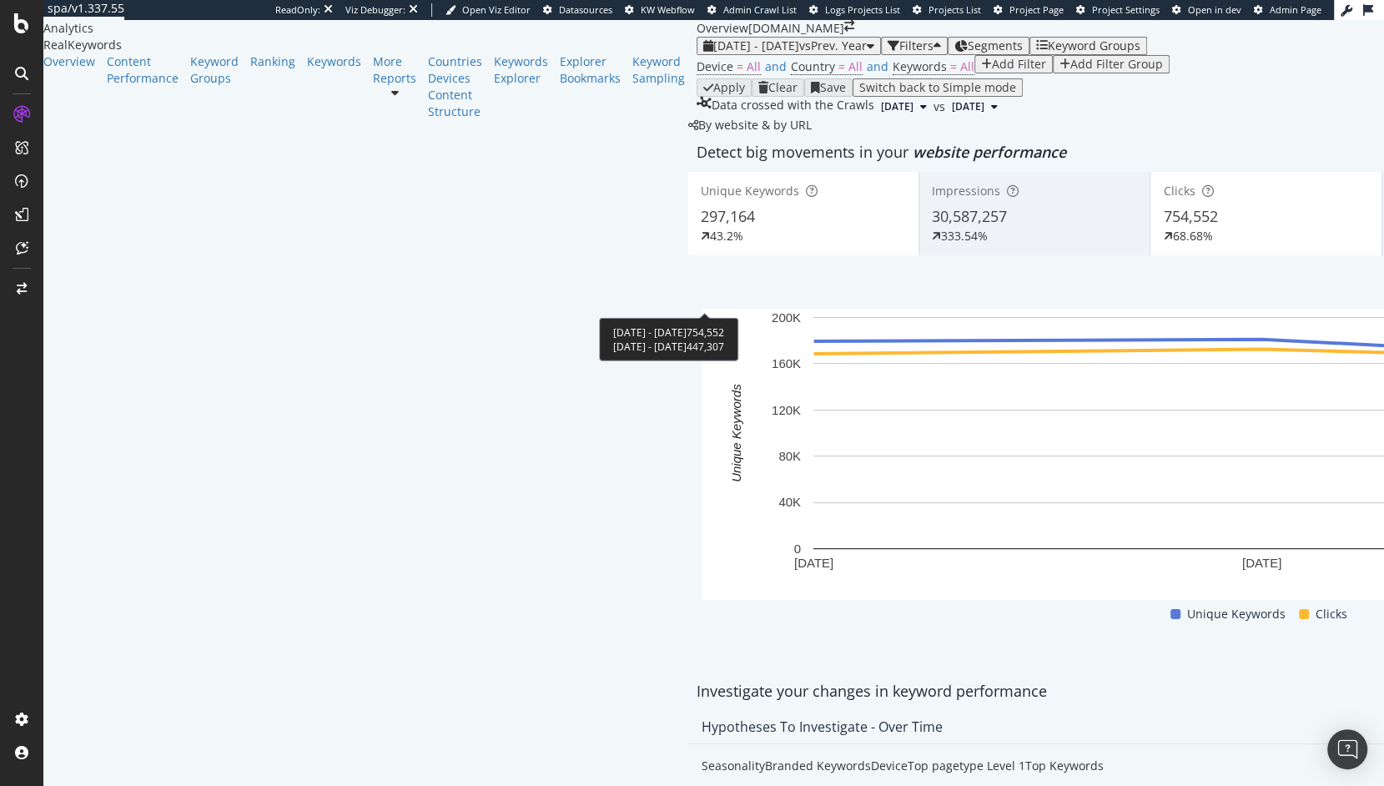
click at [1172, 244] on div "68.68%" at bounding box center [1192, 236] width 40 height 17
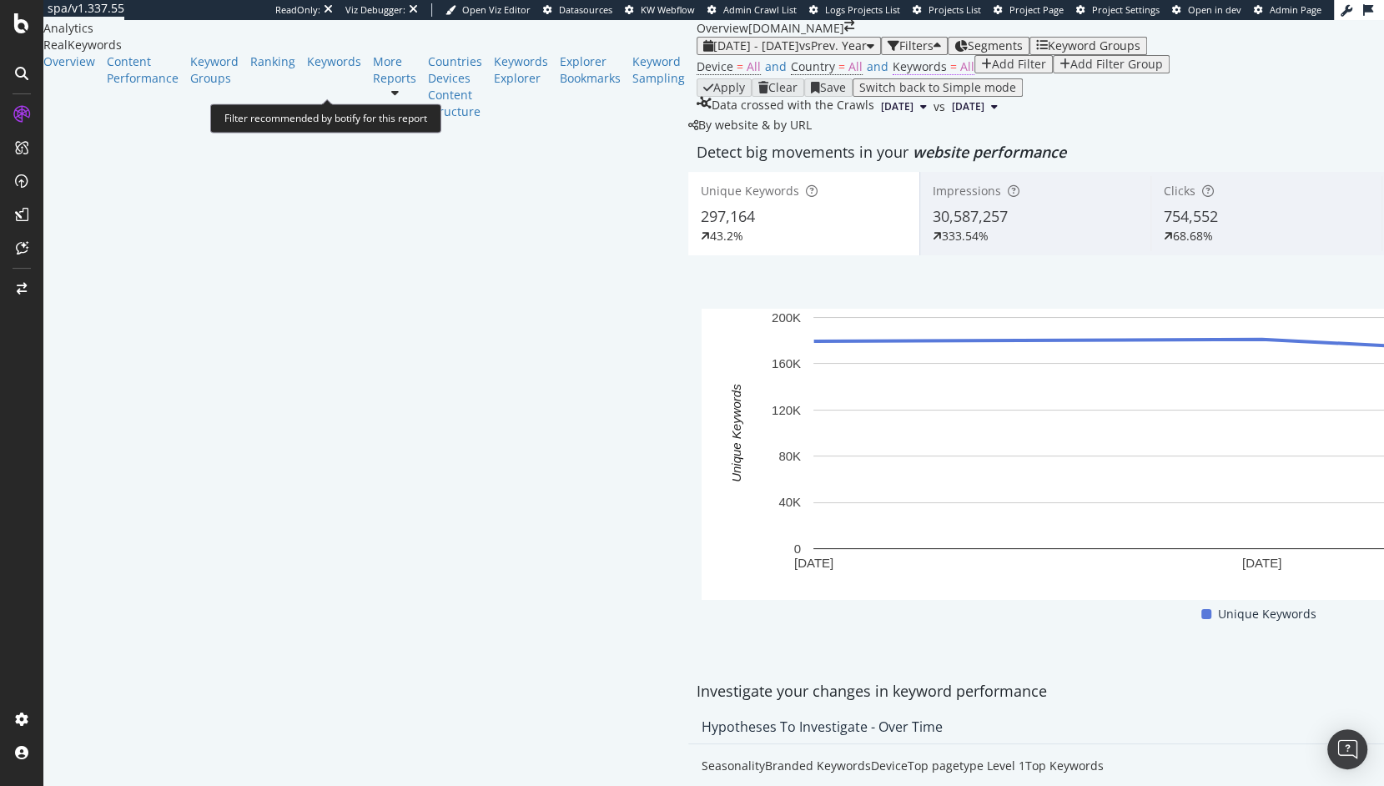
click at [893, 75] on span "Keywords = All" at bounding box center [934, 66] width 82 height 17
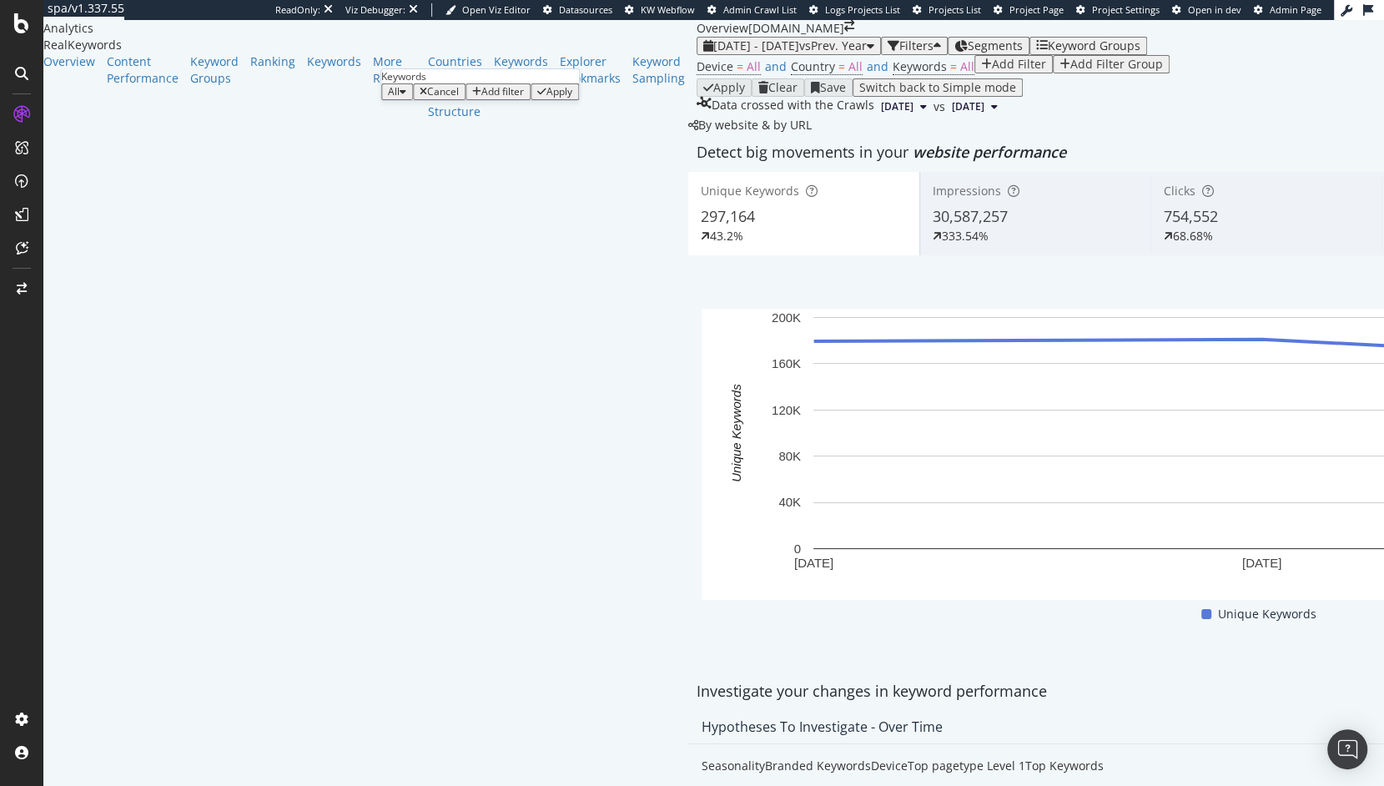
click at [406, 98] on div "All" at bounding box center [397, 92] width 18 height 12
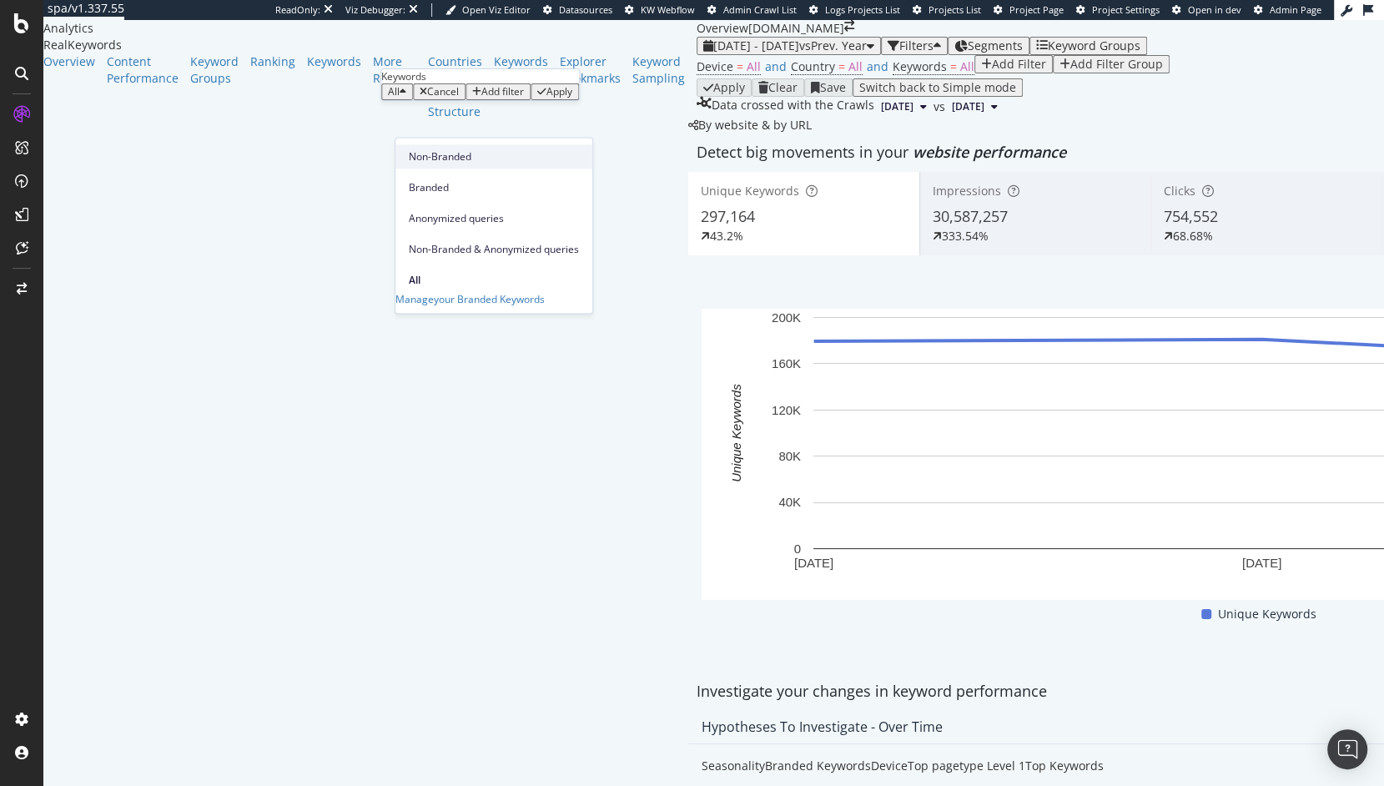
click at [455, 154] on span "Non-Branded" at bounding box center [494, 156] width 170 height 15
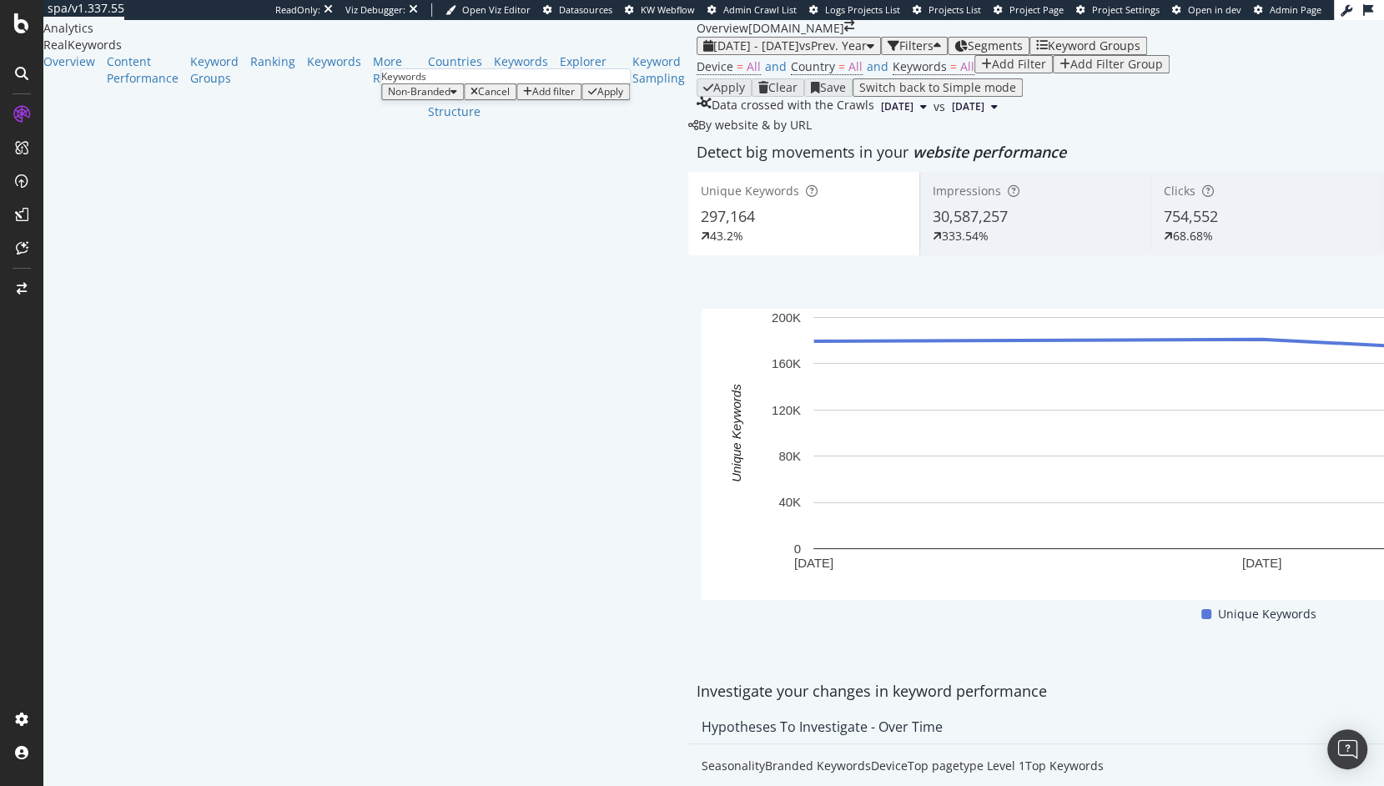
click at [597, 98] on div "Apply" at bounding box center [610, 92] width 26 height 12
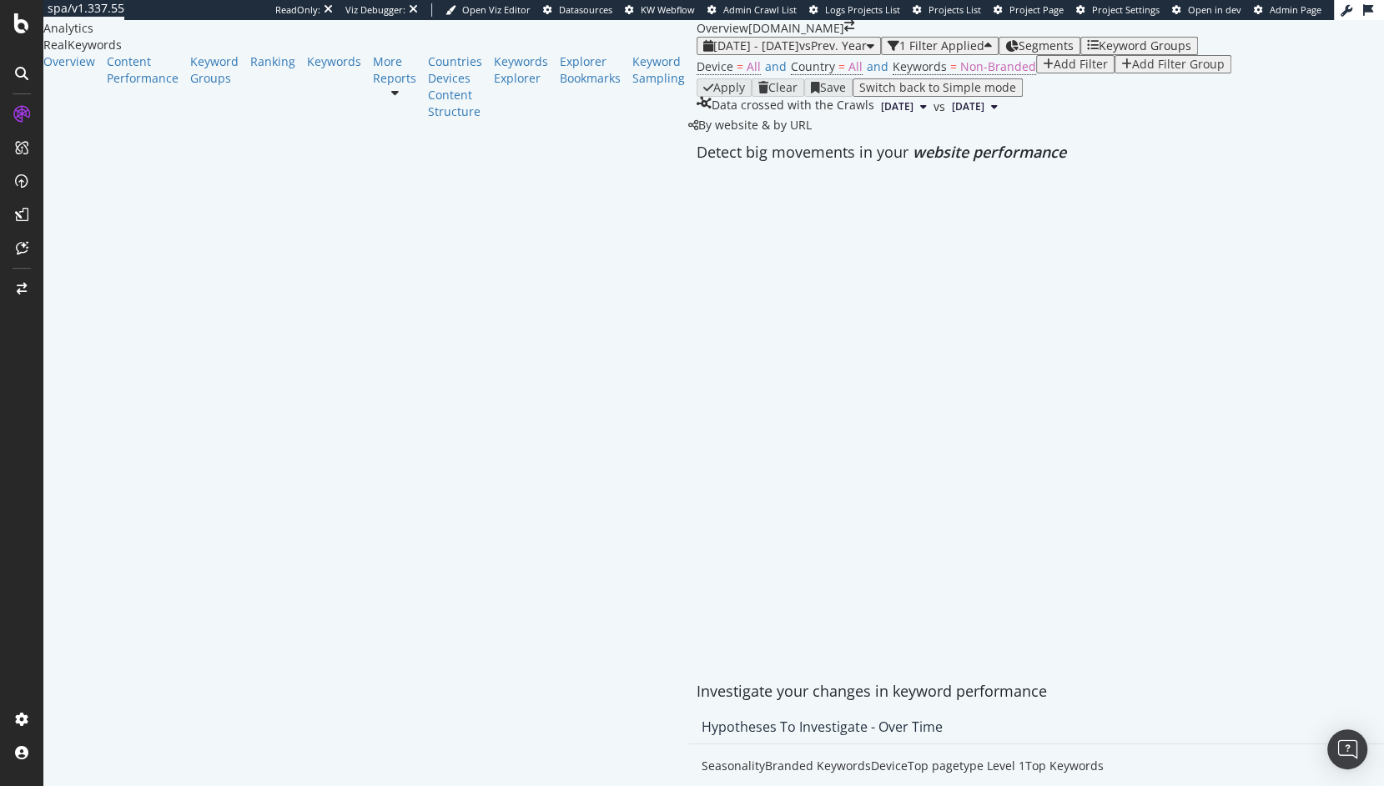
click at [697, 97] on div "Apply Clear Save Switch back to Simple mode" at bounding box center [1266, 87] width 1138 height 18
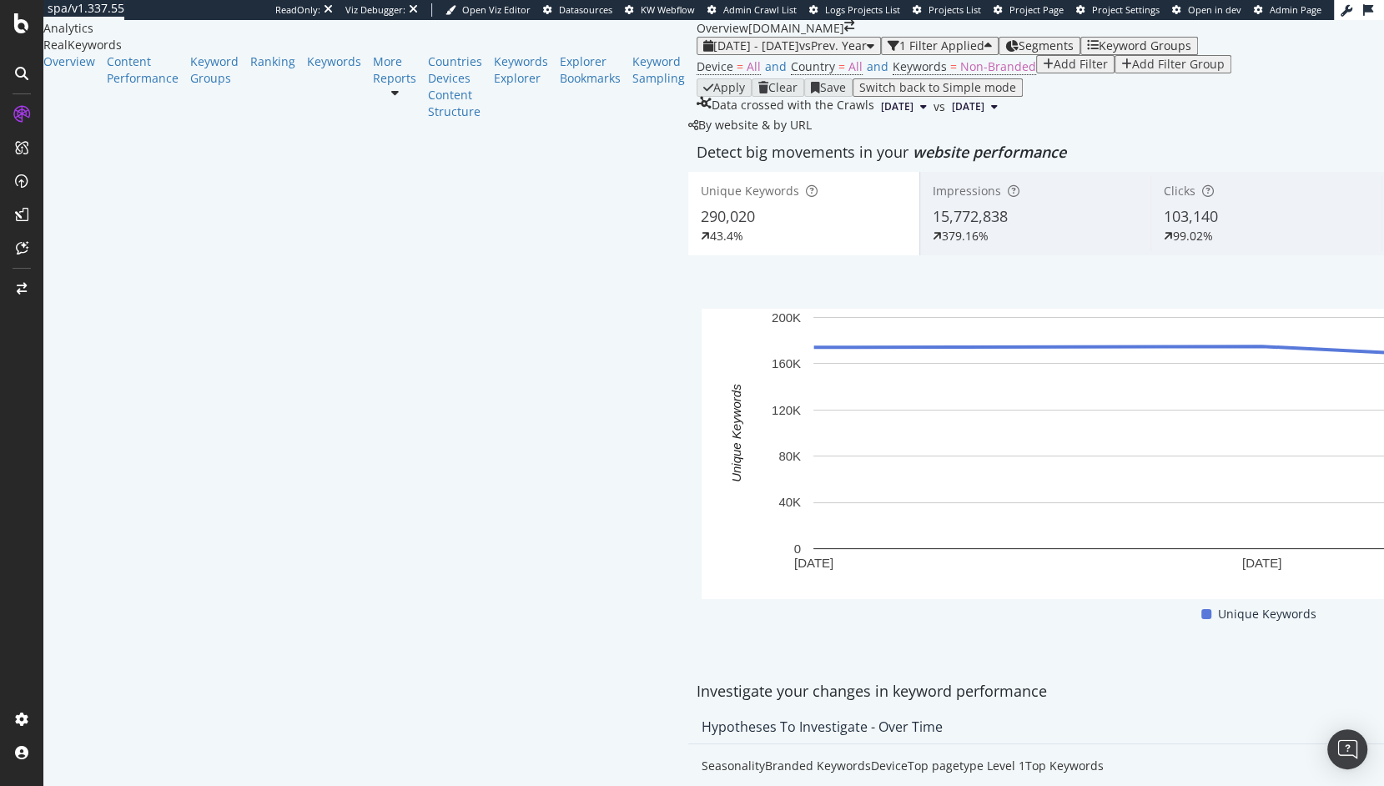
click at [1164, 228] on div "103,140" at bounding box center [1266, 217] width 205 height 22
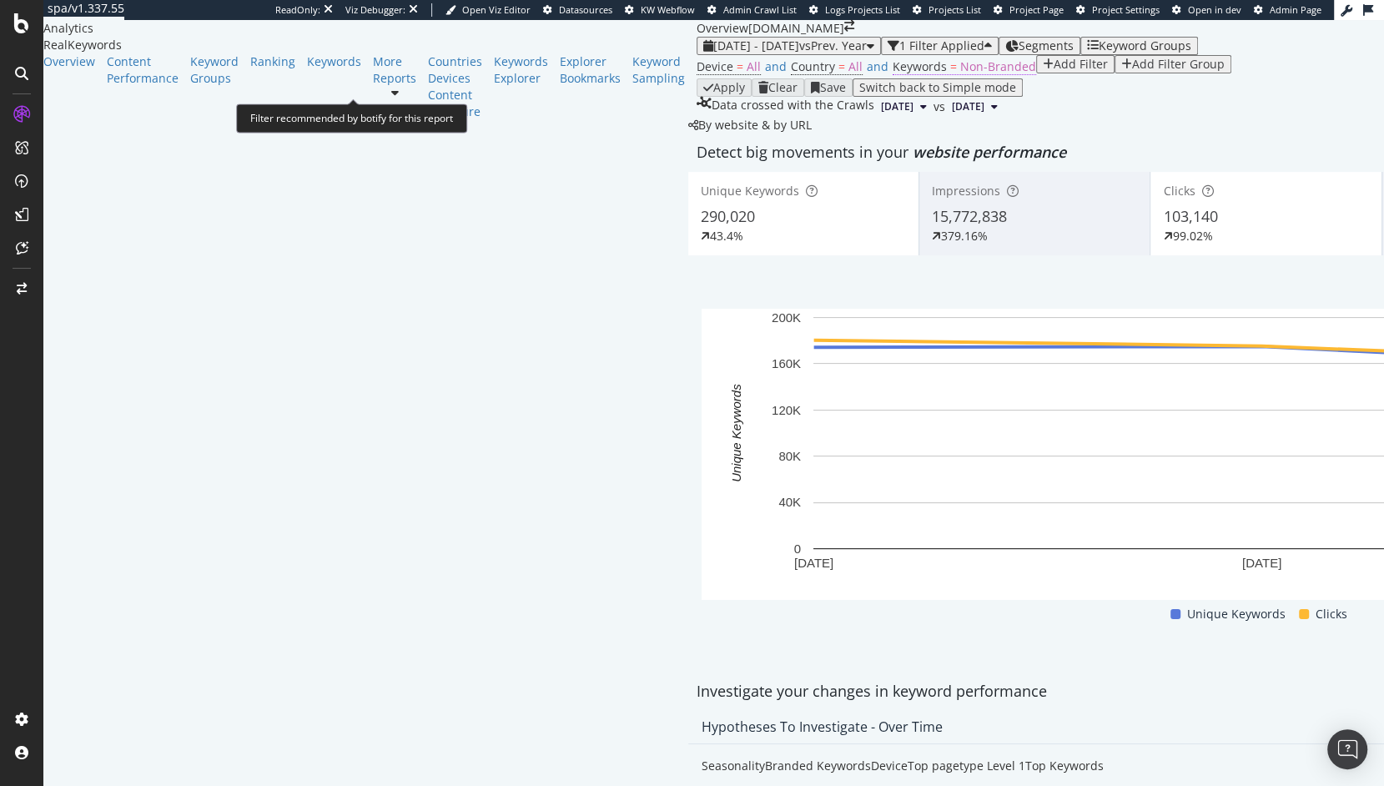
click at [960, 74] on span "Non-Branded" at bounding box center [998, 66] width 76 height 16
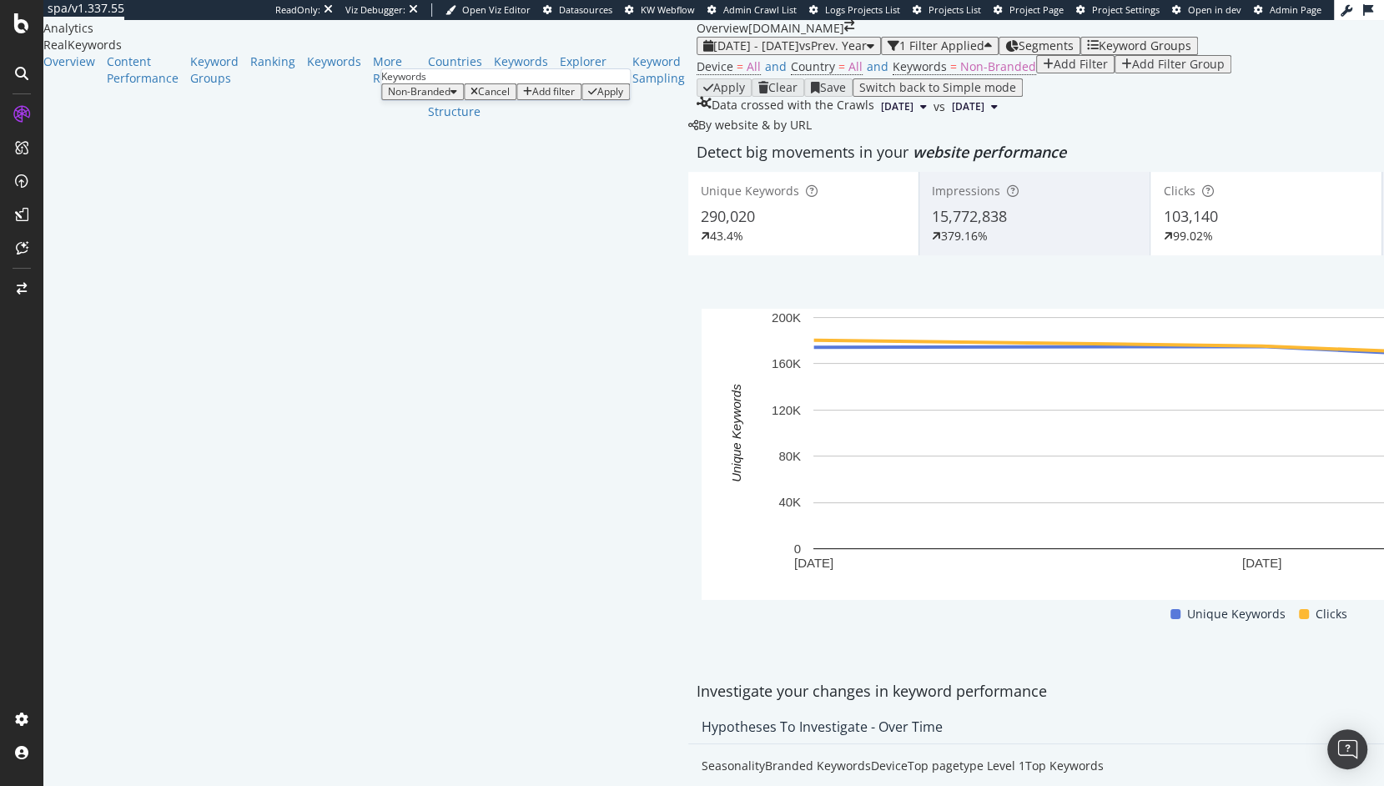
click at [451, 98] on span "Non-Branded" at bounding box center [419, 91] width 63 height 14
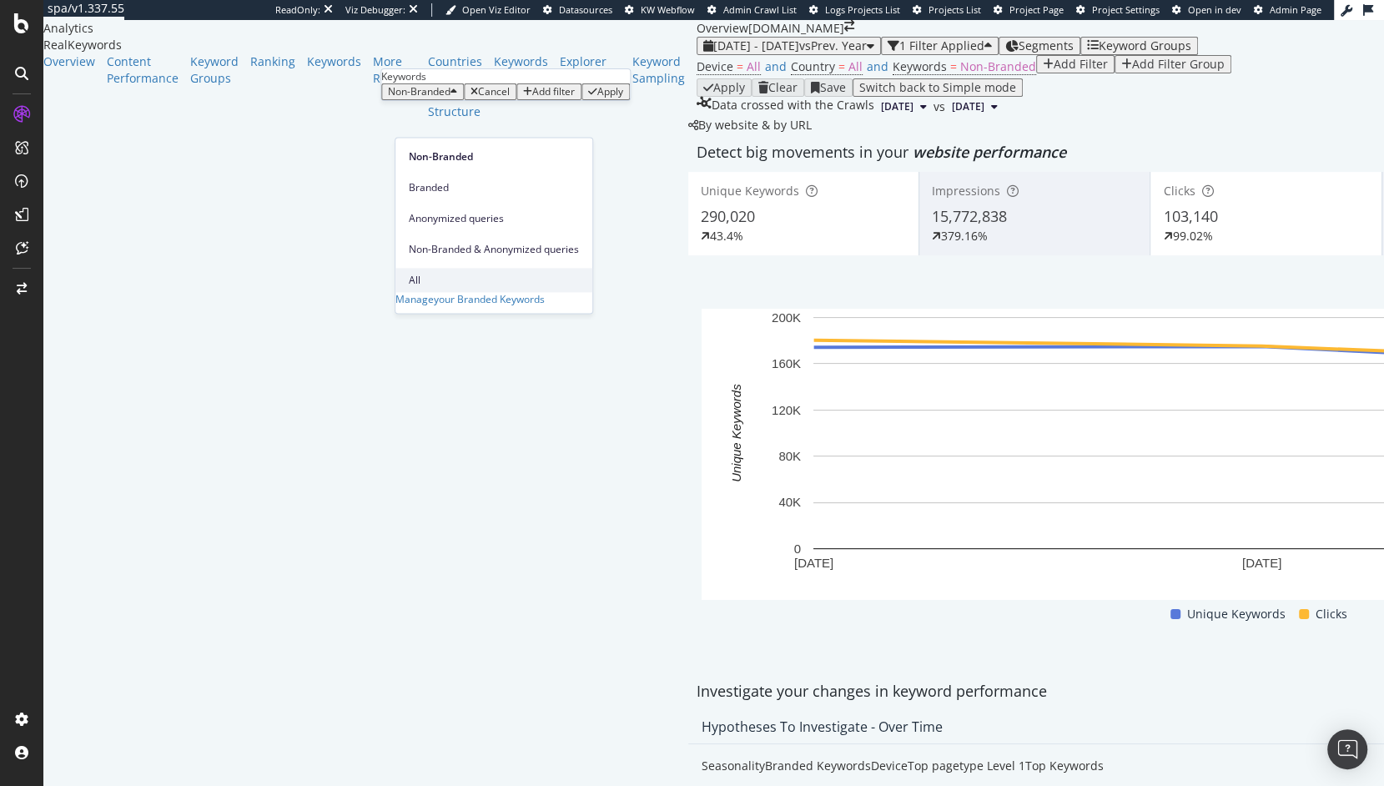
click at [447, 273] on span "All" at bounding box center [494, 280] width 170 height 15
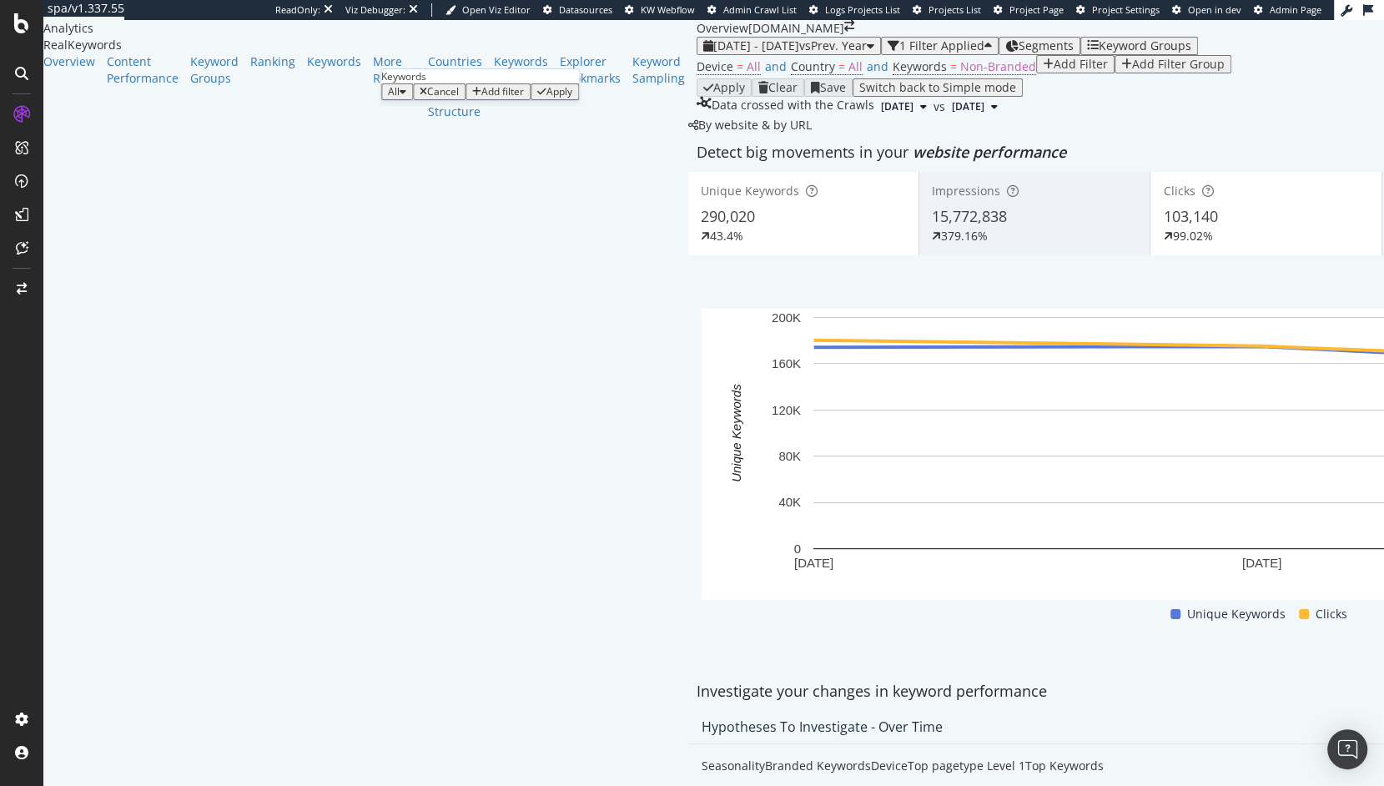
click at [569, 98] on div "Apply" at bounding box center [559, 92] width 26 height 12
